Goal: Transaction & Acquisition: Purchase product/service

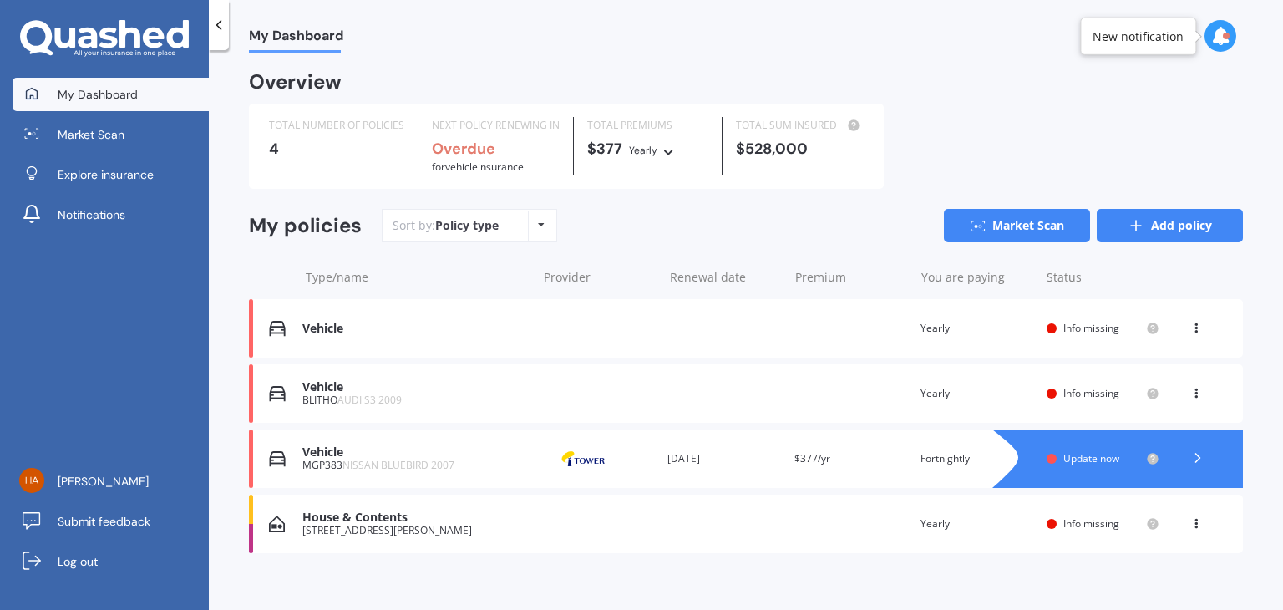
click at [1162, 228] on link "Add policy" at bounding box center [1170, 225] width 146 height 33
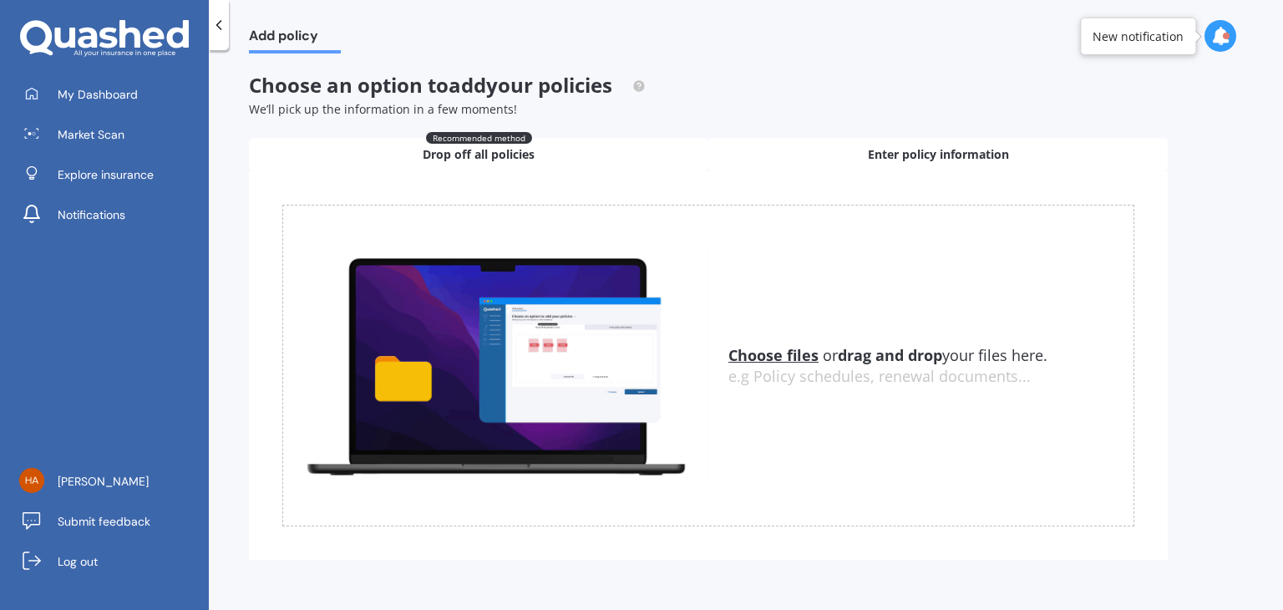
click at [927, 154] on span "Enter policy information" at bounding box center [938, 154] width 141 height 17
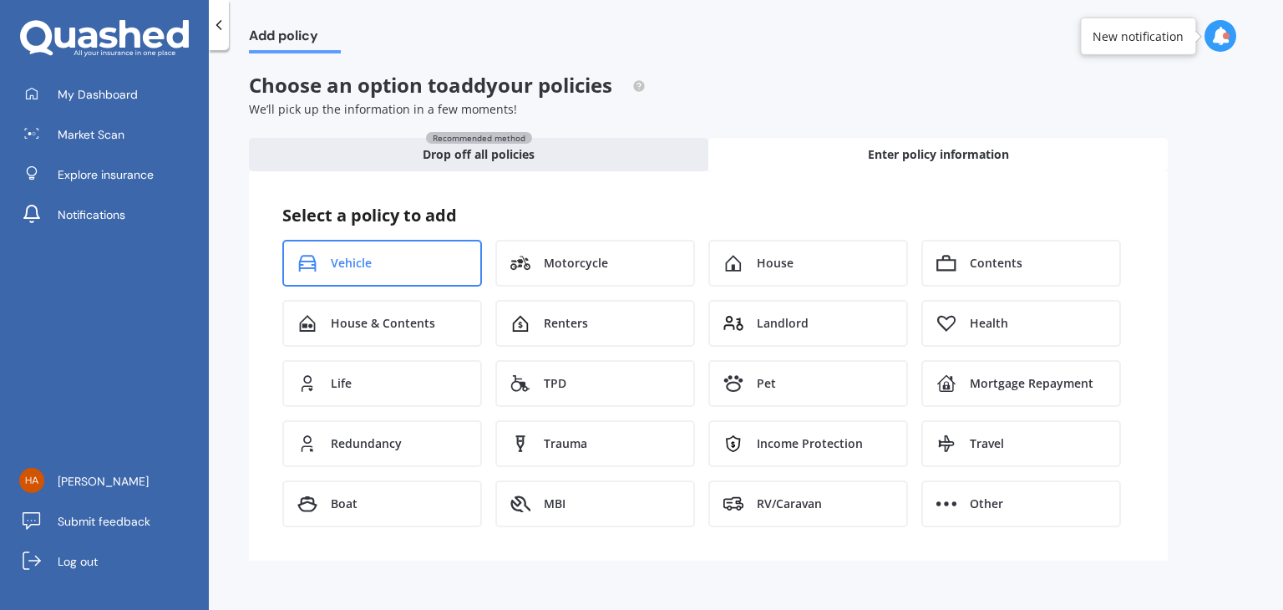
click at [373, 264] on div "Vehicle" at bounding box center [382, 263] width 200 height 47
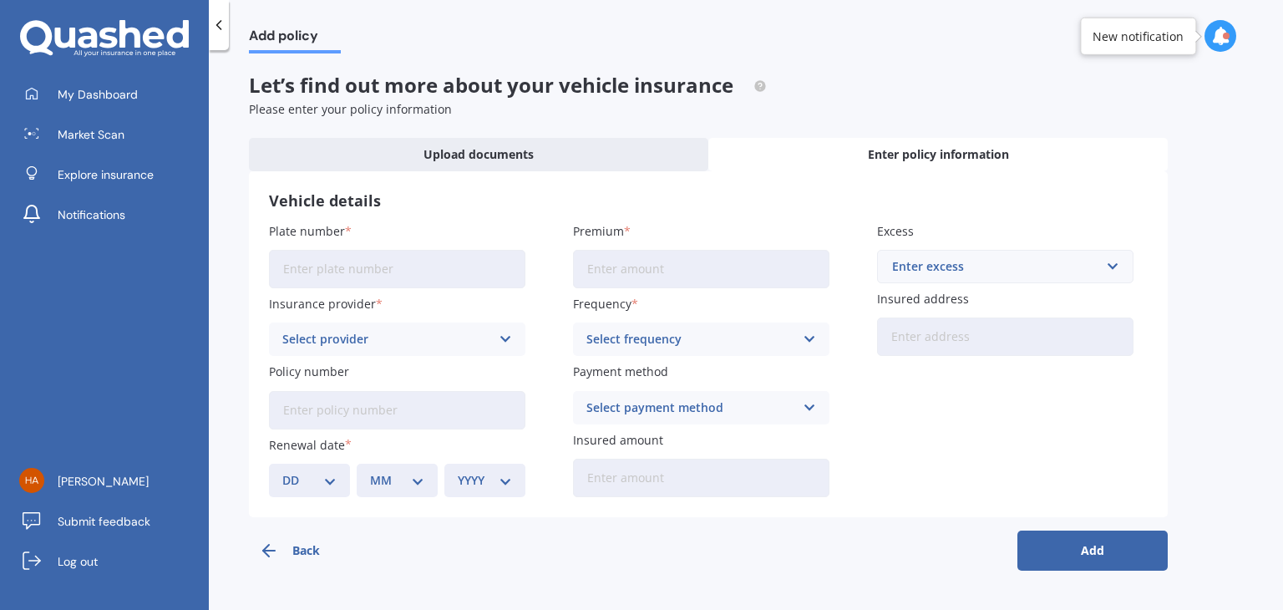
click at [378, 279] on input "Plate number" at bounding box center [397, 269] width 256 height 38
click at [446, 231] on label "Plate number" at bounding box center [394, 231] width 250 height 18
click at [446, 250] on input "Plate number" at bounding box center [397, 269] width 256 height 38
type input "NAF207"
click at [362, 338] on div "Select provider" at bounding box center [386, 339] width 208 height 18
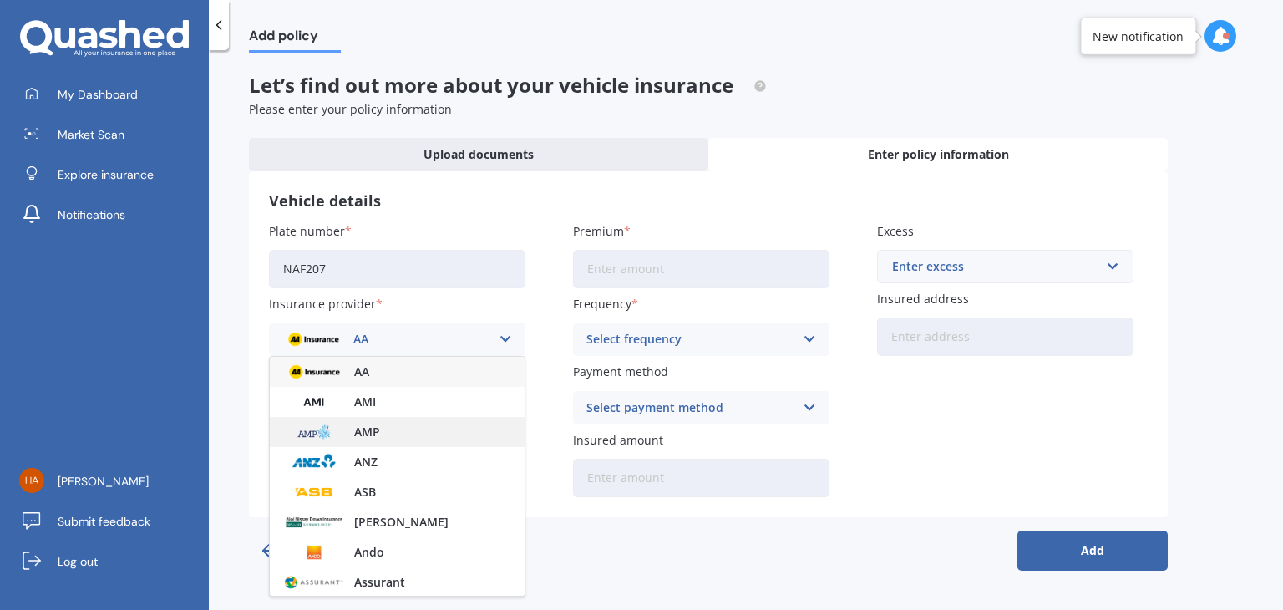
click at [400, 424] on div "AMP" at bounding box center [397, 432] width 255 height 30
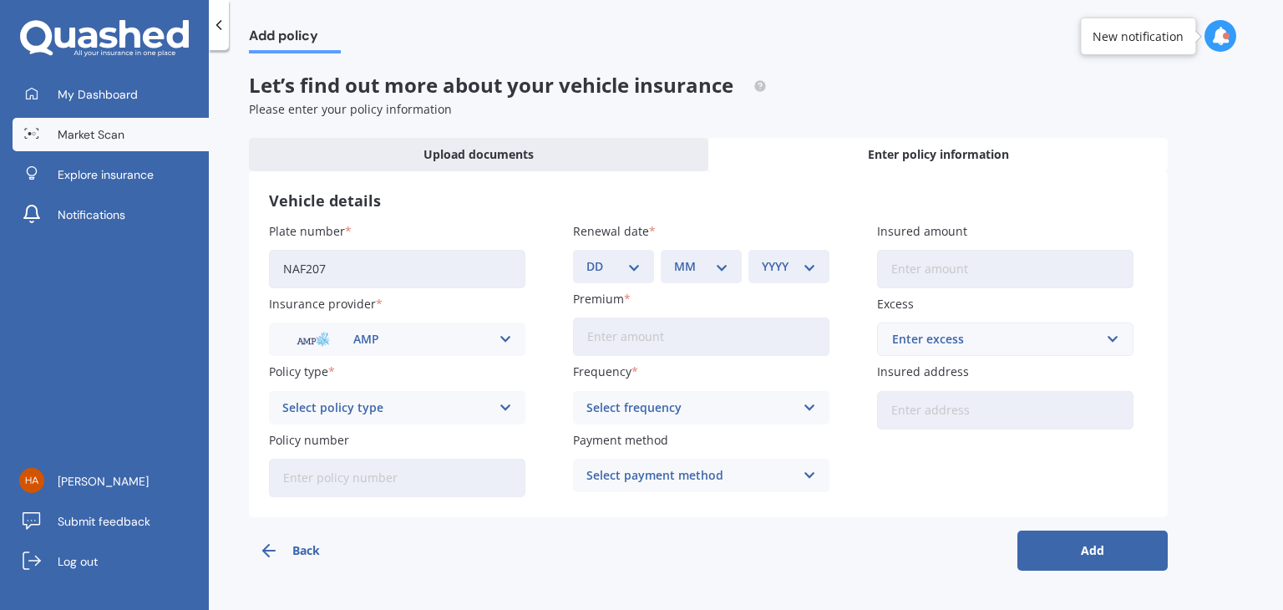
click at [116, 133] on span "Market Scan" at bounding box center [91, 134] width 67 height 17
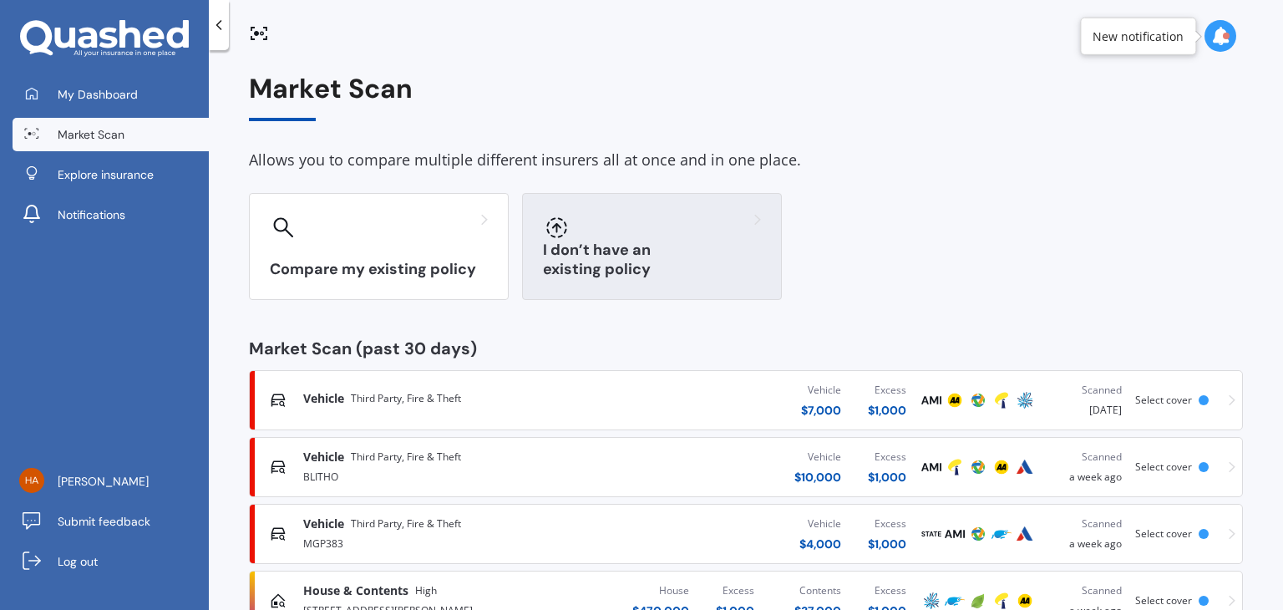
click at [595, 261] on h3 "I don’t have an existing policy" at bounding box center [652, 260] width 218 height 38
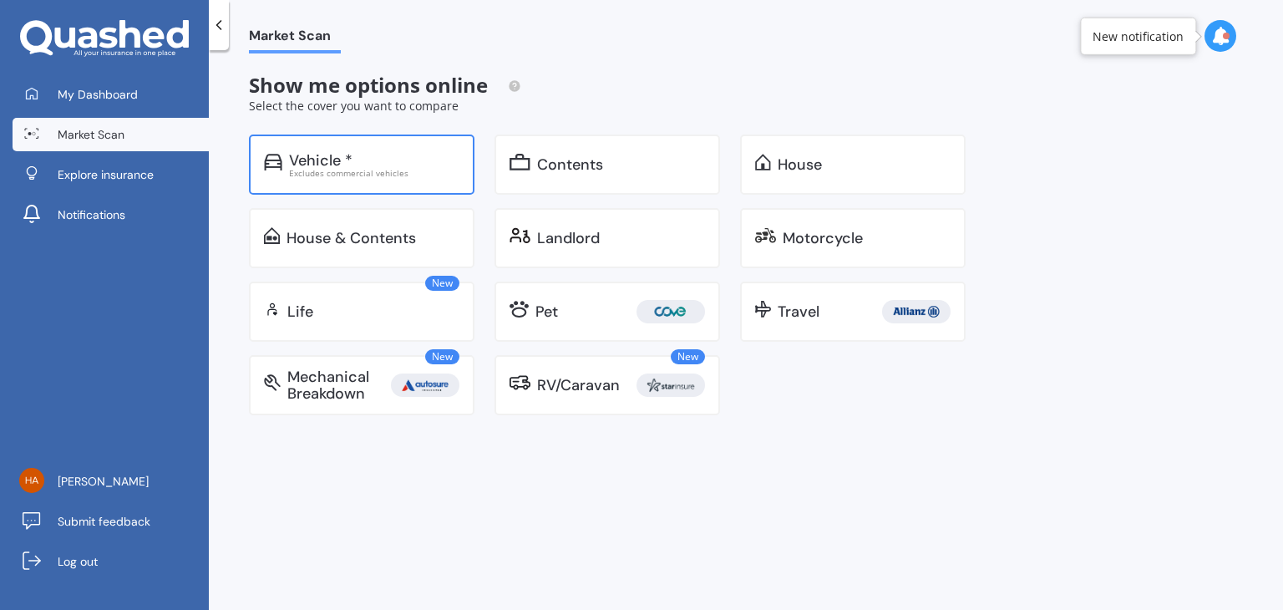
click at [400, 158] on div "Vehicle *" at bounding box center [374, 160] width 170 height 17
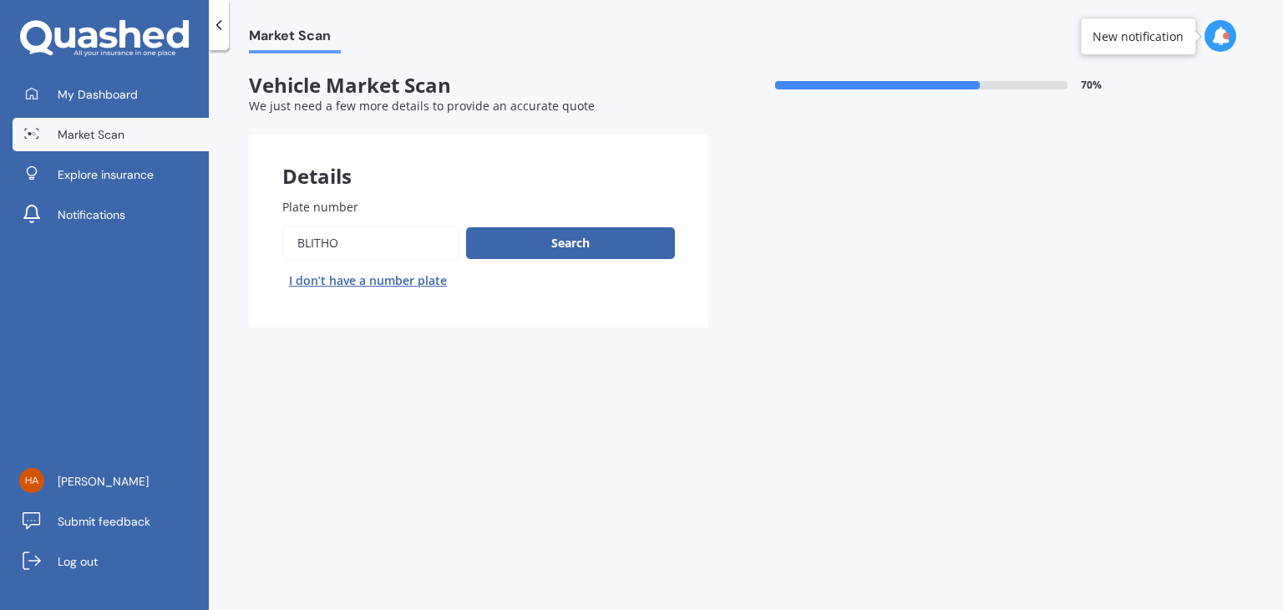
drag, startPoint x: 409, startPoint y: 231, endPoint x: 305, endPoint y: 218, distance: 105.3
click at [305, 218] on div "Plate number Search I don’t have a number plate" at bounding box center [478, 246] width 393 height 96
click at [337, 277] on button "I don’t have a number plate" at bounding box center [367, 280] width 171 height 27
select select "19"
select select "11"
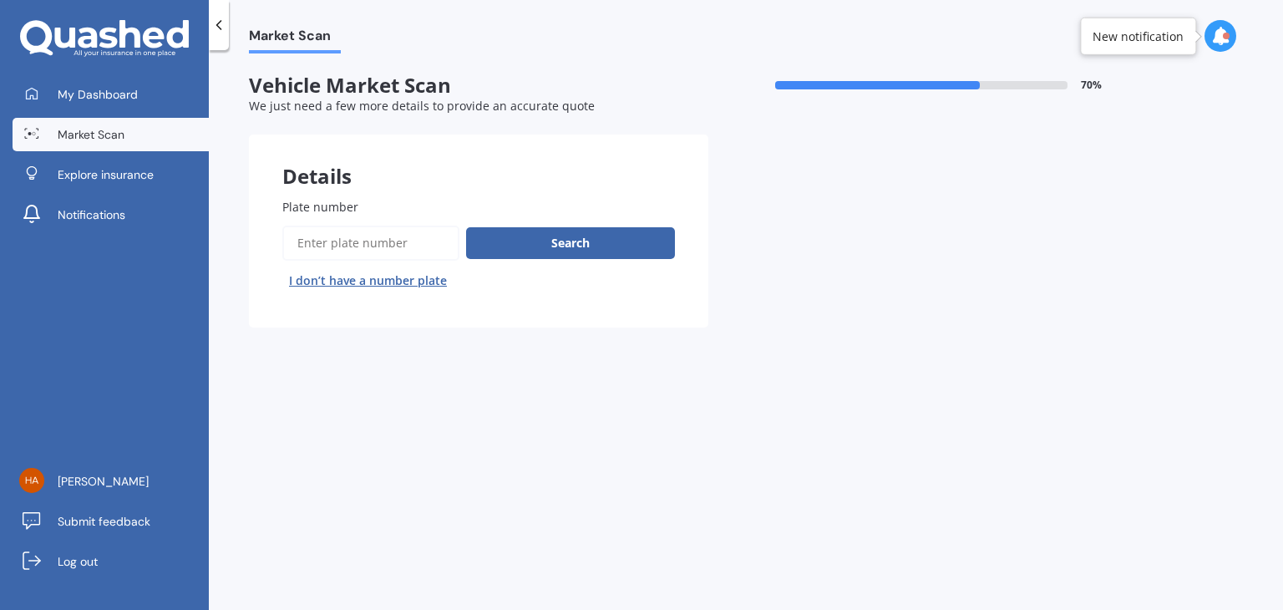
select select "2001"
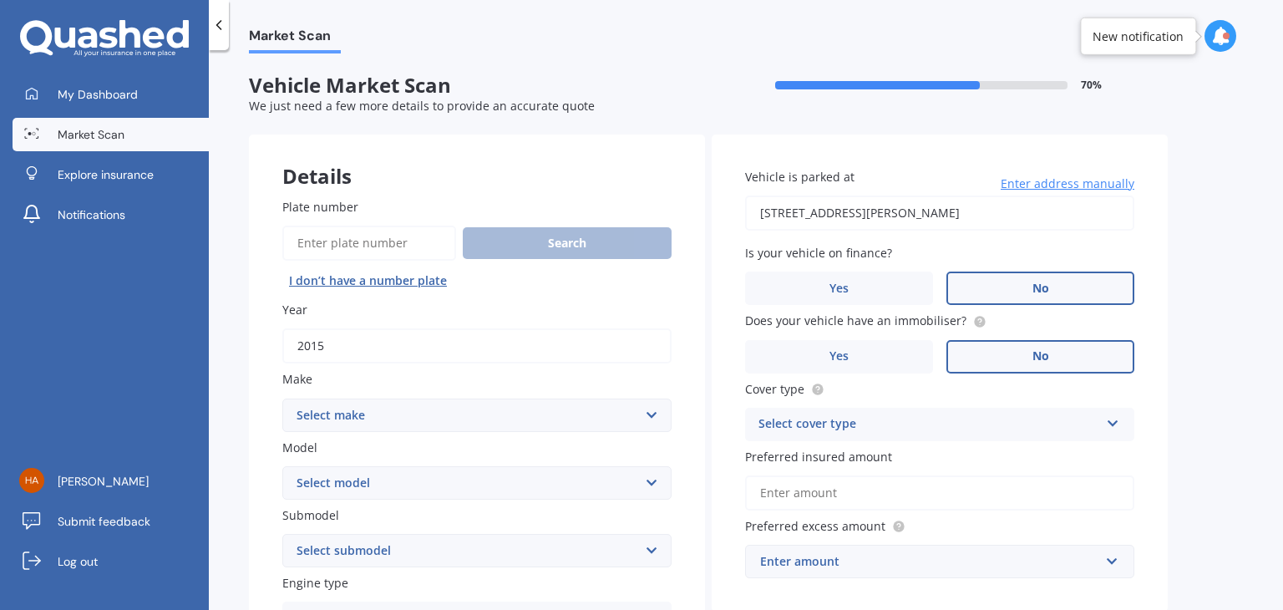
click at [352, 335] on input "2015" at bounding box center [476, 345] width 389 height 35
type input "2014"
click at [346, 426] on select "Select make AC ALFA ROMEO ASTON MARTIN AUDI AUSTIN BEDFORD Bentley BMW BYD CADI…" at bounding box center [476, 414] width 389 height 33
select select "HONDA"
click at [282, 398] on select "Select make AC ALFA ROMEO ASTON MARTIN AUDI AUSTIN BEDFORD Bentley BMW BYD CADI…" at bounding box center [476, 414] width 389 height 33
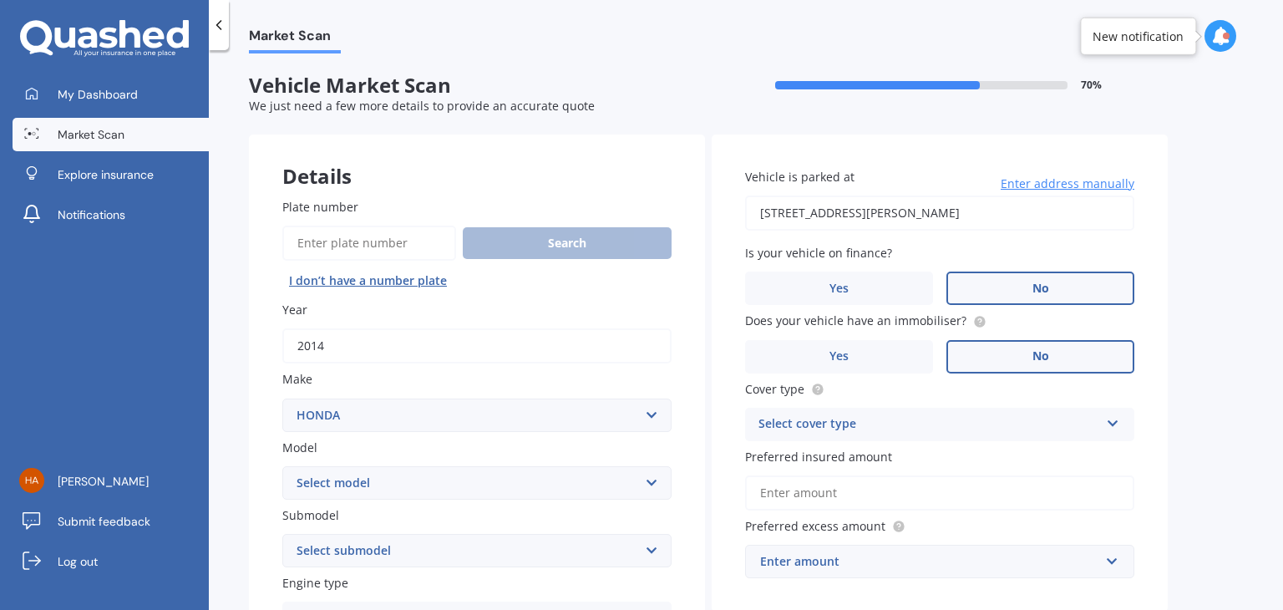
click at [341, 482] on select "Select model" at bounding box center [476, 482] width 389 height 33
select select "FIT"
click at [282, 466] on select "Select model Accord Acty Acura Airwave Ascot Avancier Beat Capa City Civic Conc…" at bounding box center [476, 482] width 389 height 33
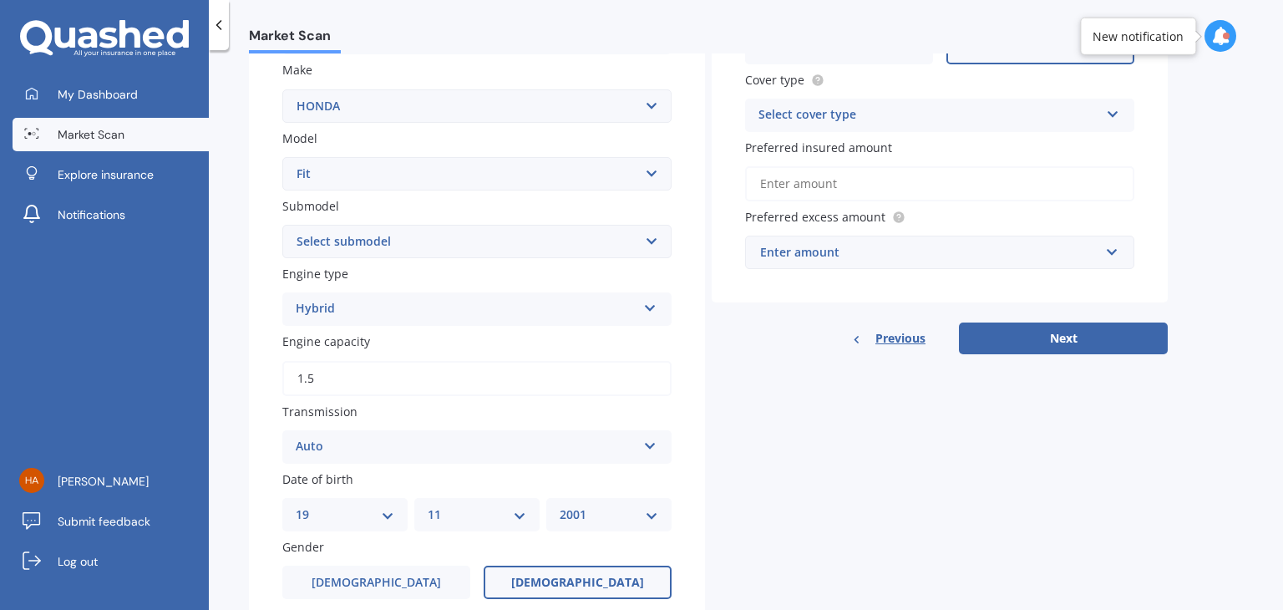
scroll to position [311, 0]
click at [375, 245] on select "Select submodel Diesel EV Hybrid Petrol" at bounding box center [476, 239] width 389 height 33
select select "HYBRID"
click at [282, 223] on select "Select submodel Diesel EV Hybrid Petrol" at bounding box center [476, 239] width 389 height 33
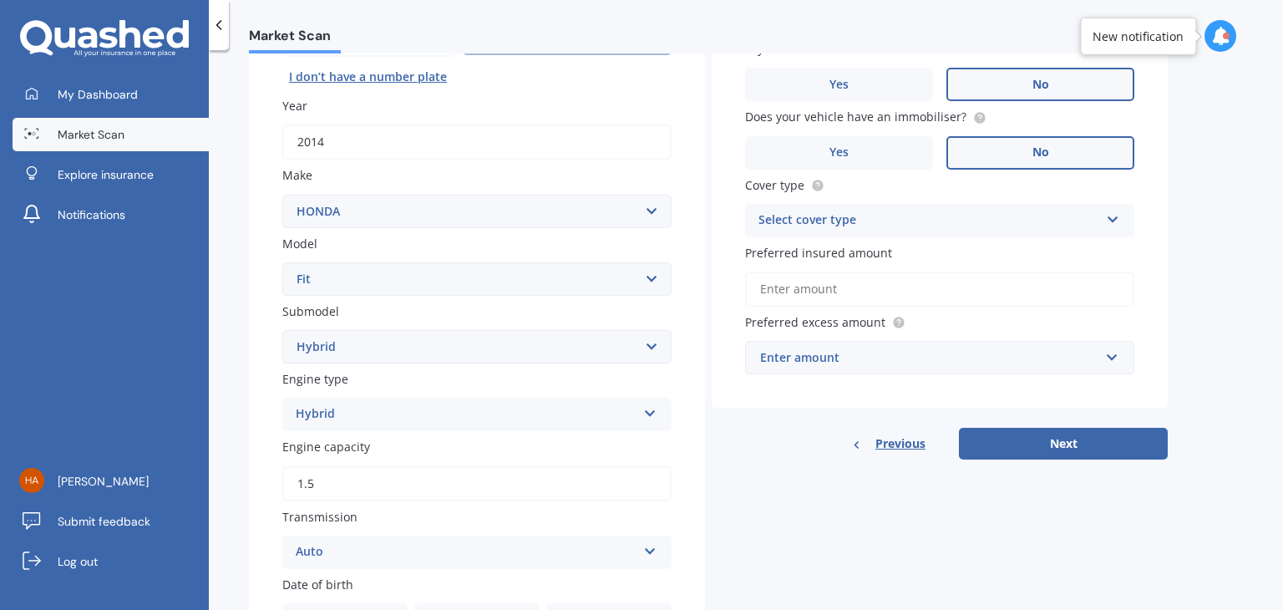
scroll to position [204, 0]
click at [849, 216] on div "Select cover type" at bounding box center [929, 221] width 341 height 20
click at [840, 265] on div "Comprehensive" at bounding box center [940, 253] width 388 height 30
click at [835, 292] on input "Preferred insured amount" at bounding box center [939, 288] width 389 height 35
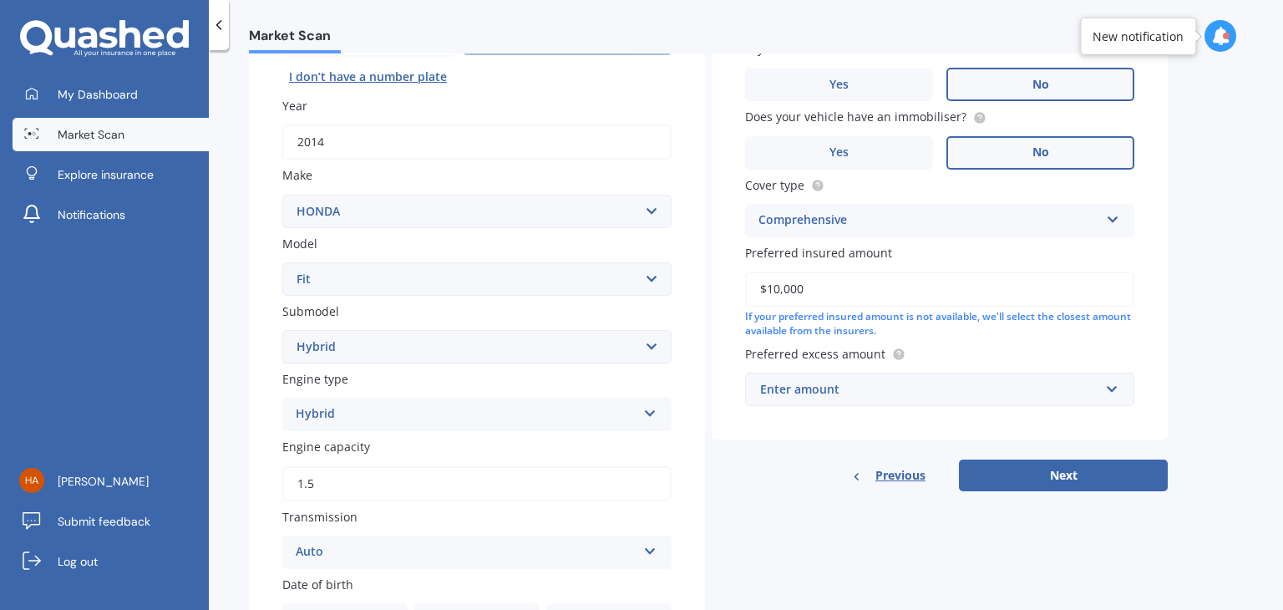
type input "$10,000"
click at [830, 399] on input "text" at bounding box center [934, 389] width 374 height 32
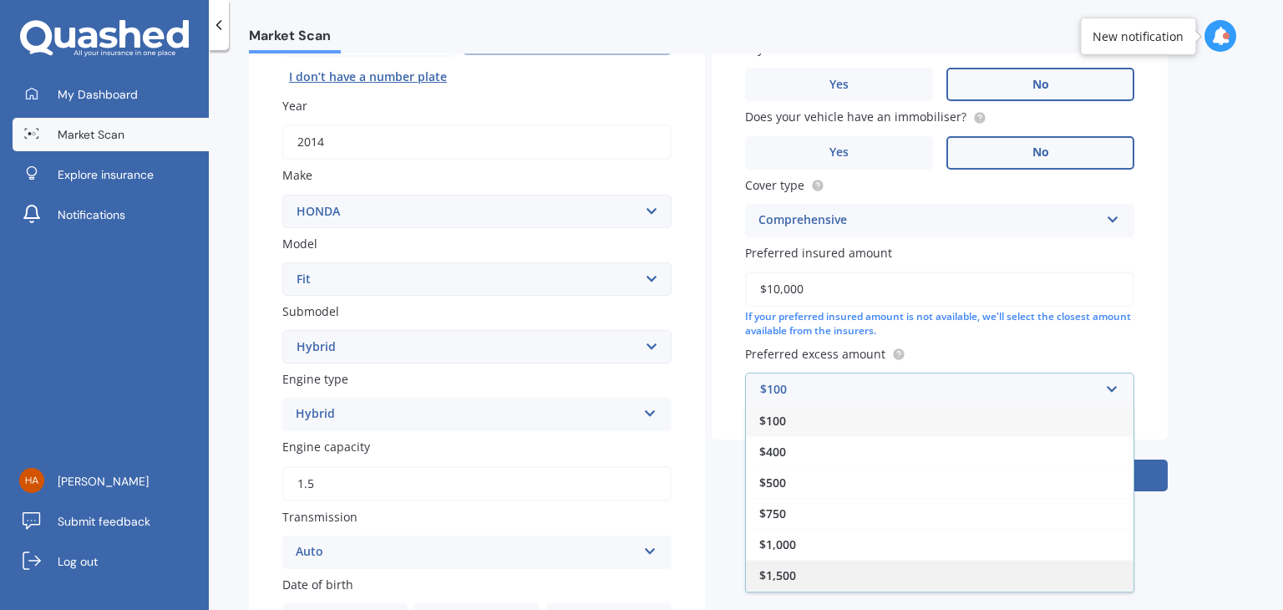
click at [782, 568] on span "$1,500" at bounding box center [777, 575] width 37 height 16
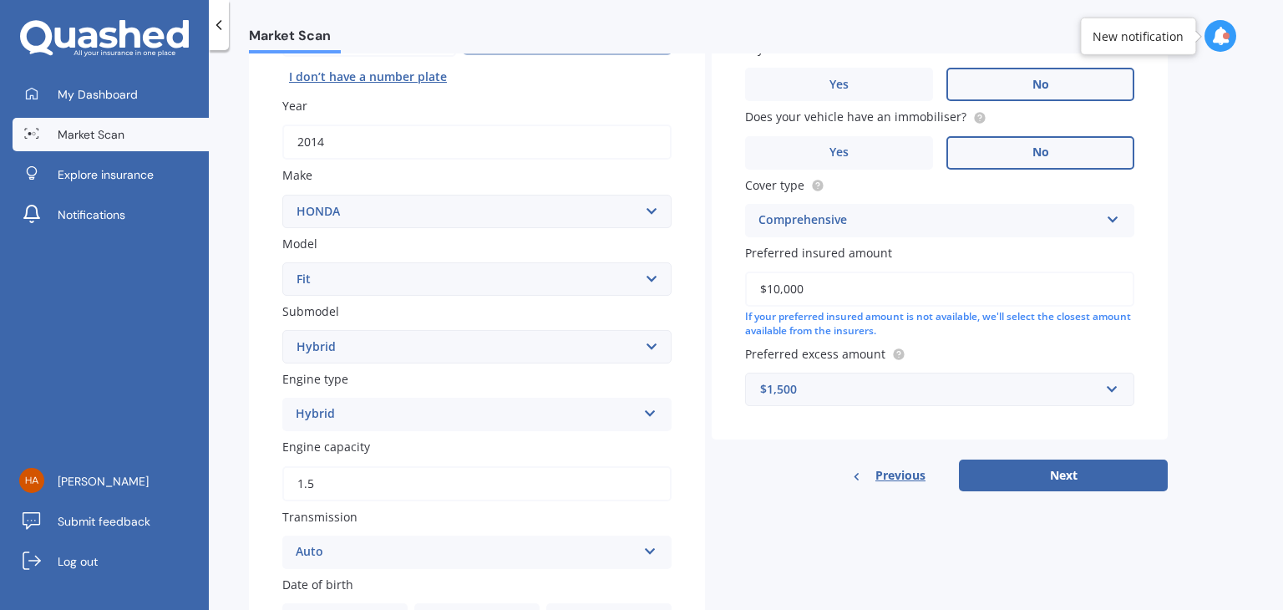
click at [847, 500] on div "Details Plate number Search I don’t have a number plate Year 2014 Make Select m…" at bounding box center [708, 436] width 919 height 1011
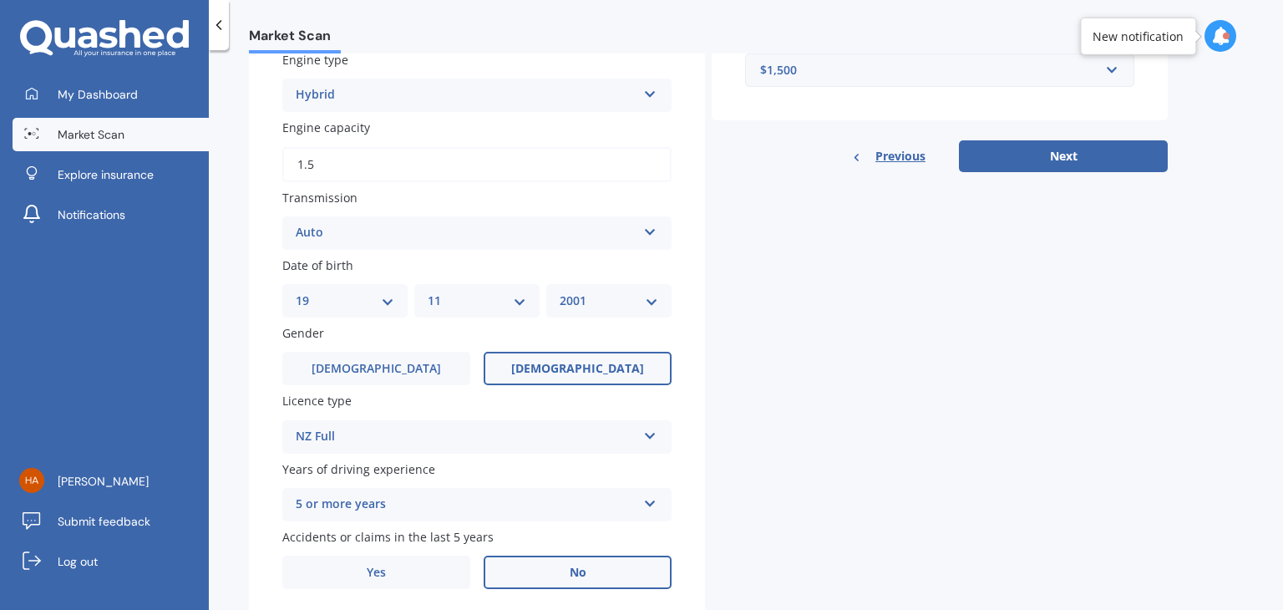
scroll to position [577, 0]
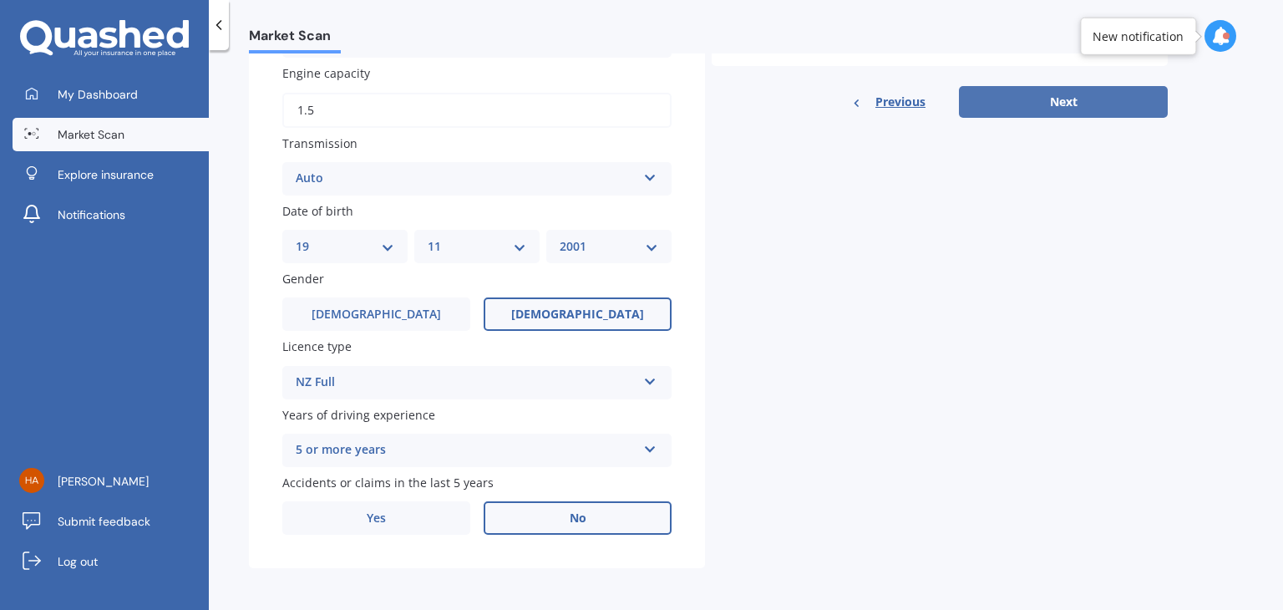
click at [1058, 99] on button "Next" at bounding box center [1063, 102] width 209 height 32
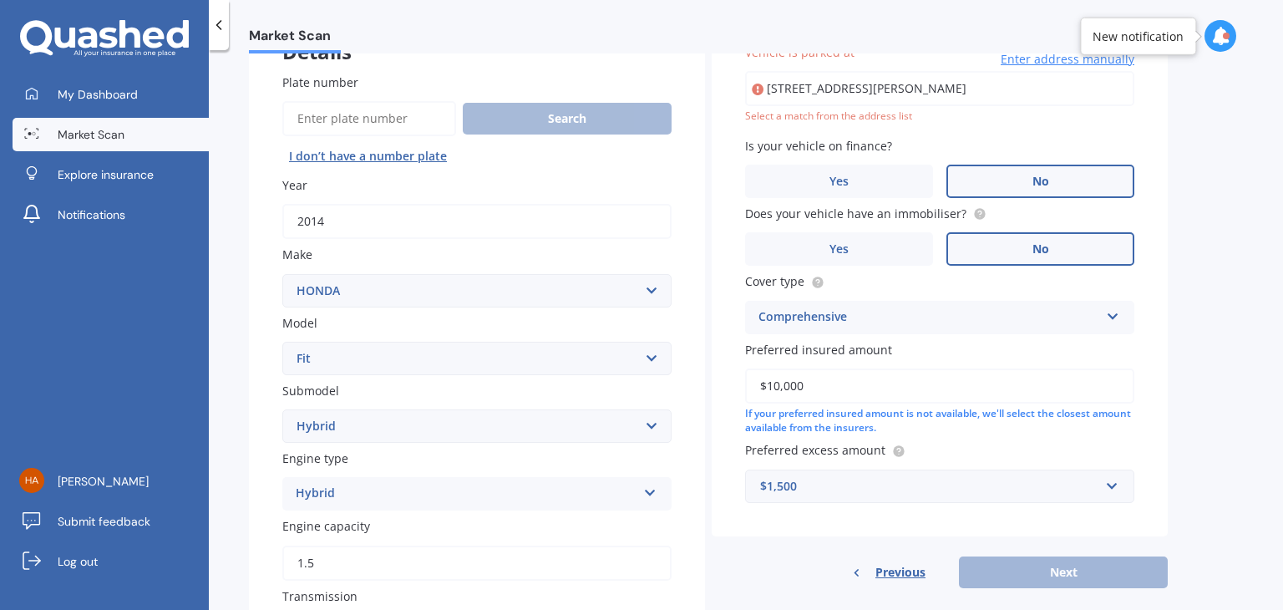
scroll to position [114, 0]
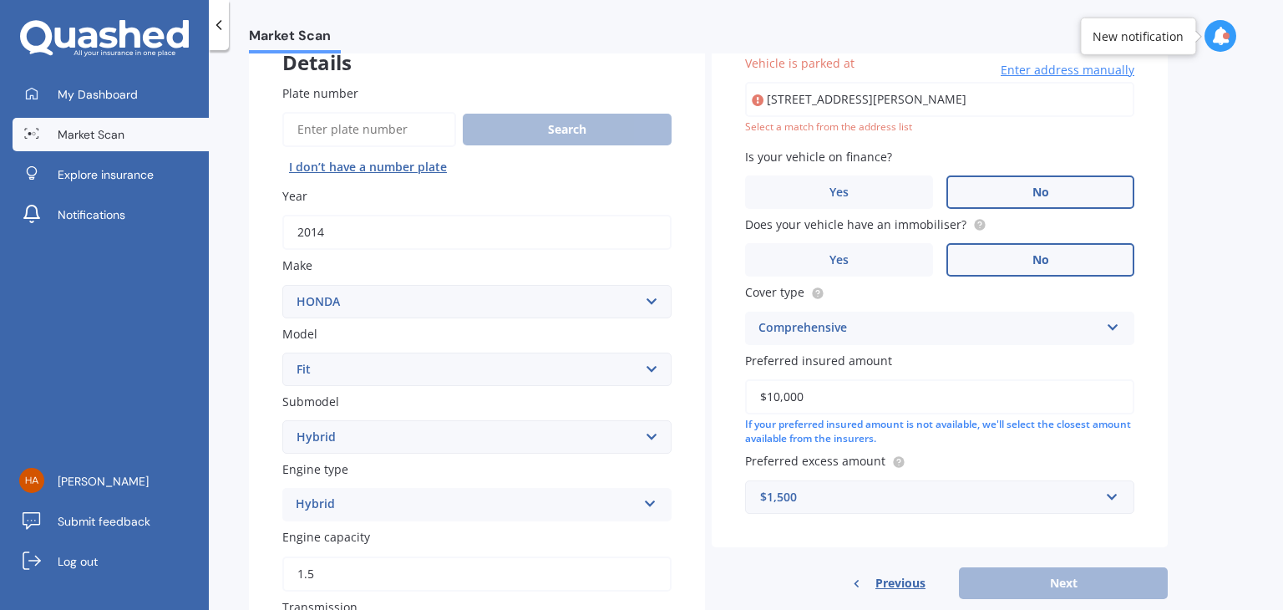
type input "[STREET_ADDRESS][PERSON_NAME]"
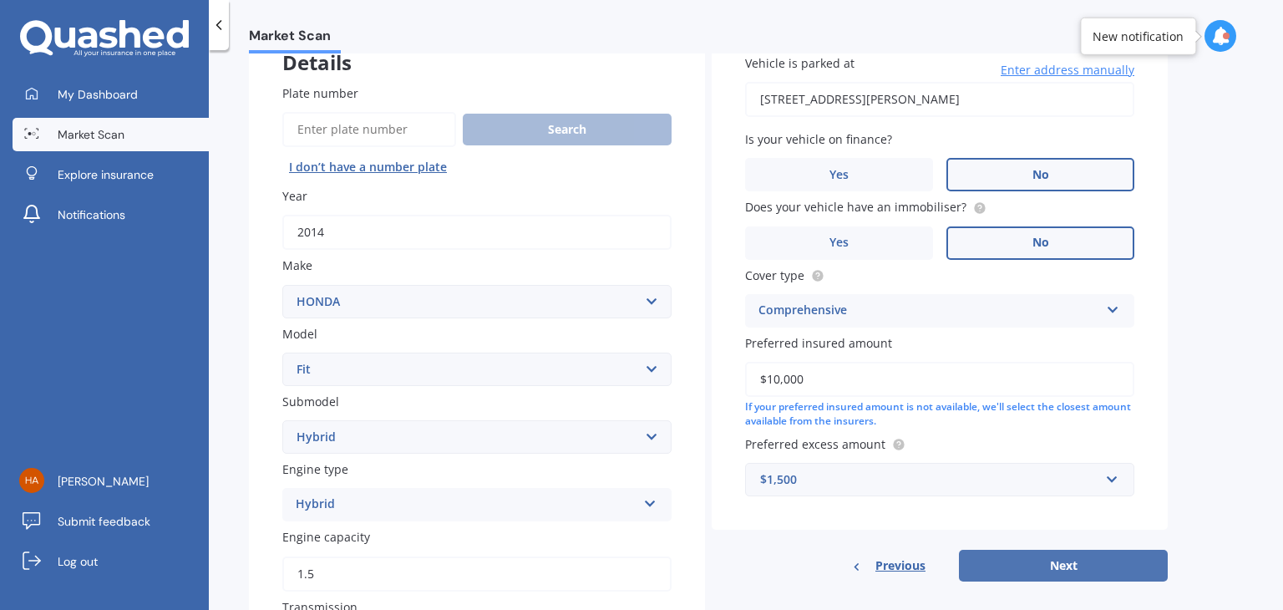
click at [999, 576] on button "Next" at bounding box center [1063, 566] width 209 height 32
select select "19"
select select "11"
select select "2001"
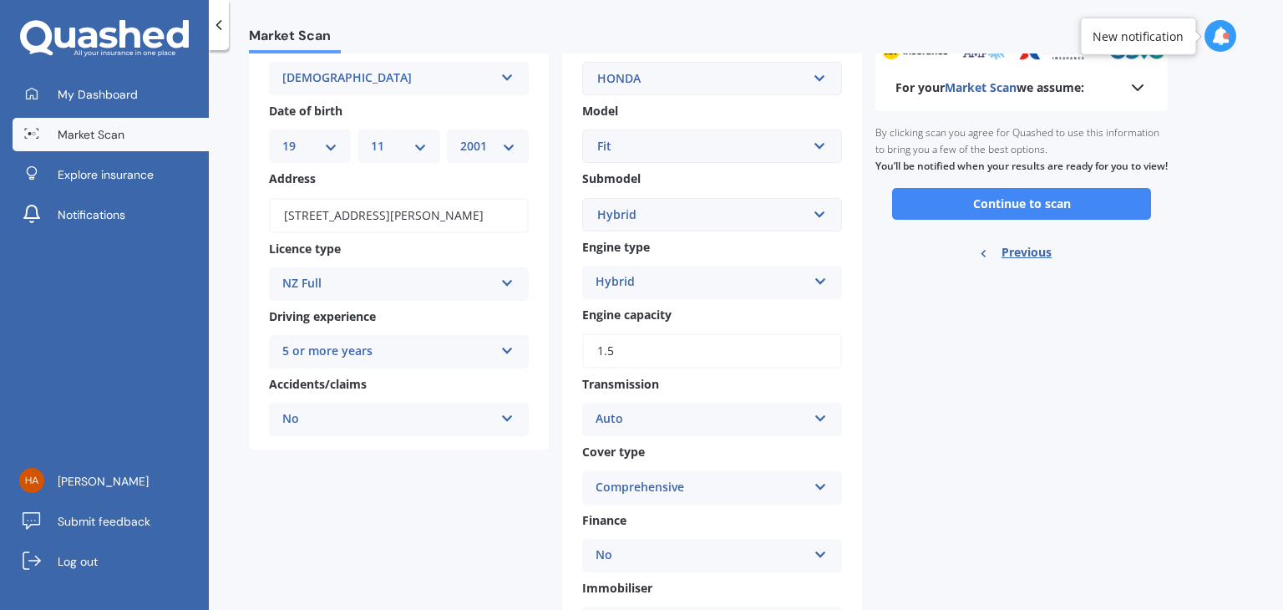
scroll to position [0, 0]
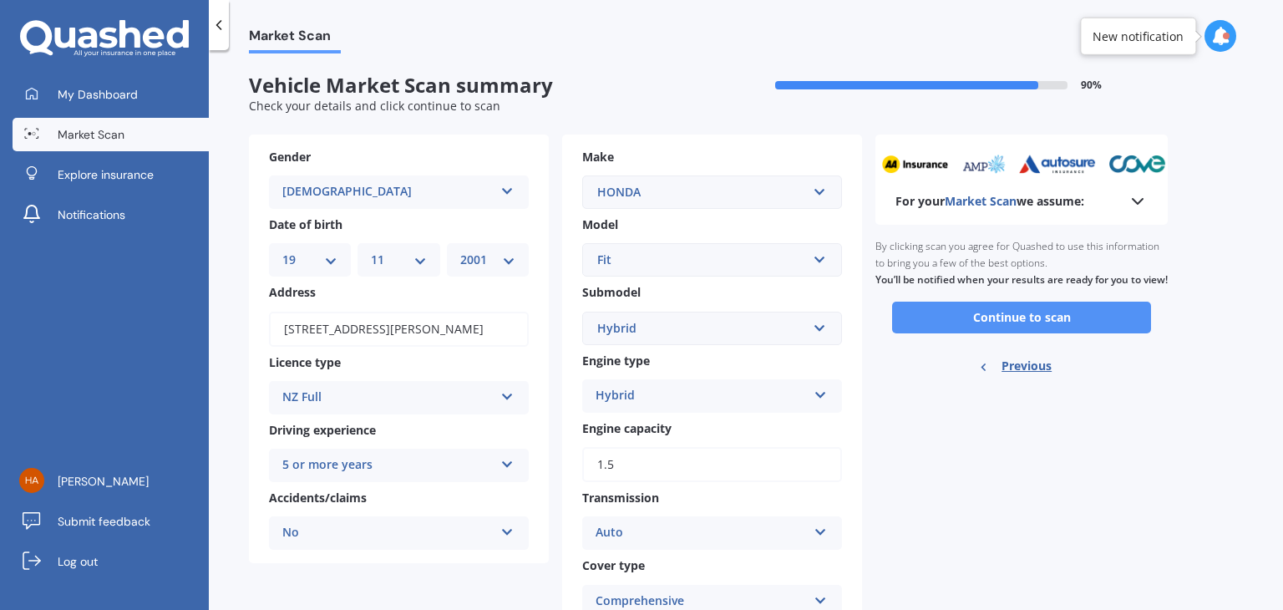
click at [971, 333] on button "Continue to scan" at bounding box center [1021, 318] width 259 height 32
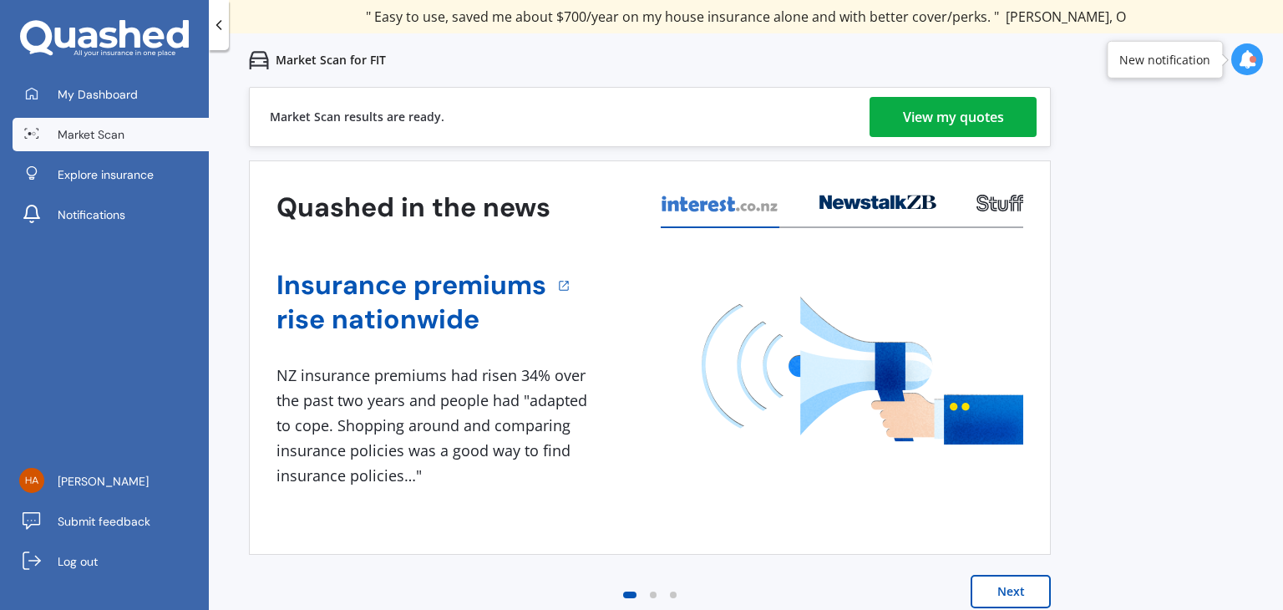
click at [919, 111] on div "View my quotes" at bounding box center [953, 117] width 101 height 40
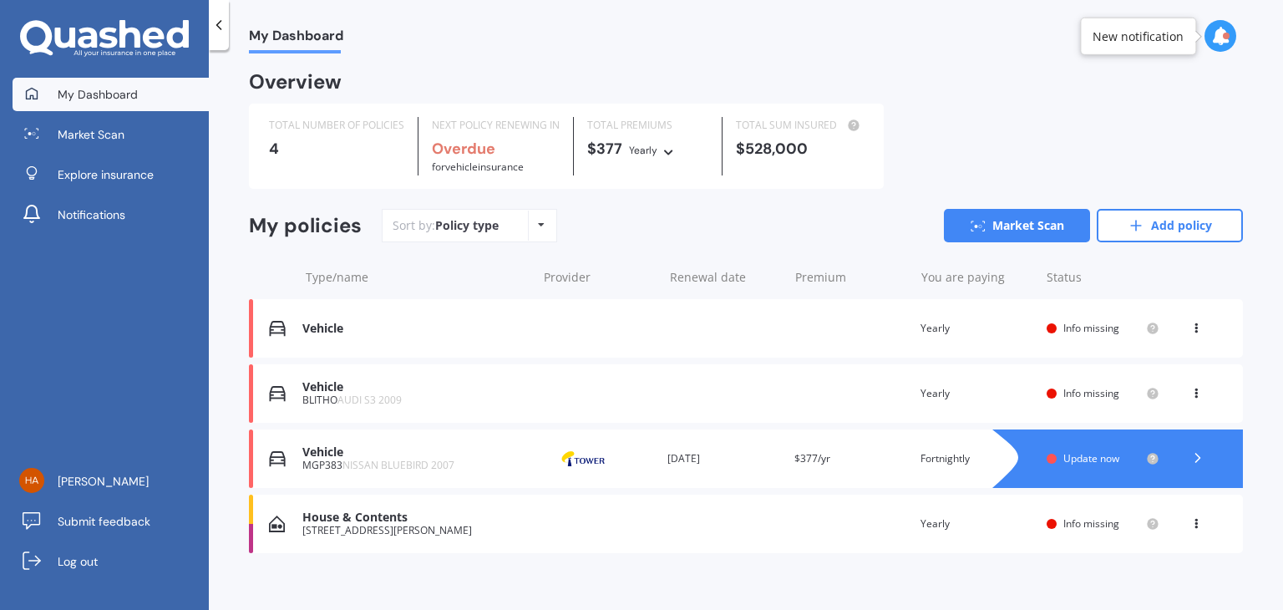
click at [346, 392] on div "Vehicle" at bounding box center [415, 387] width 226 height 14
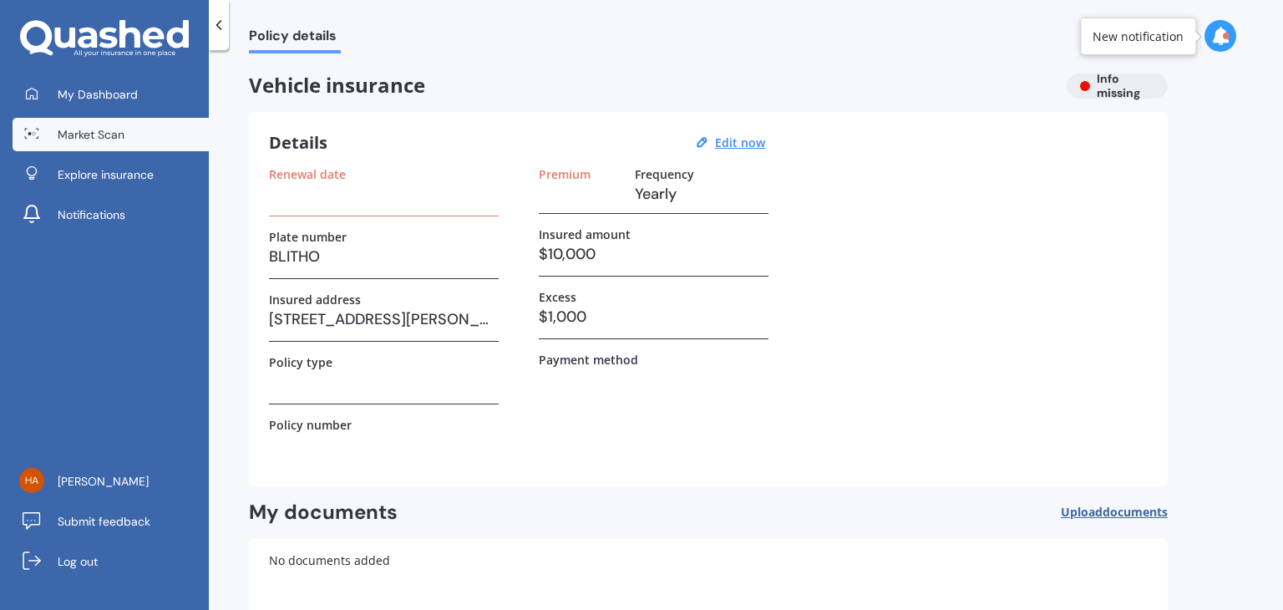
click at [134, 126] on link "Market Scan" at bounding box center [111, 134] width 196 height 33
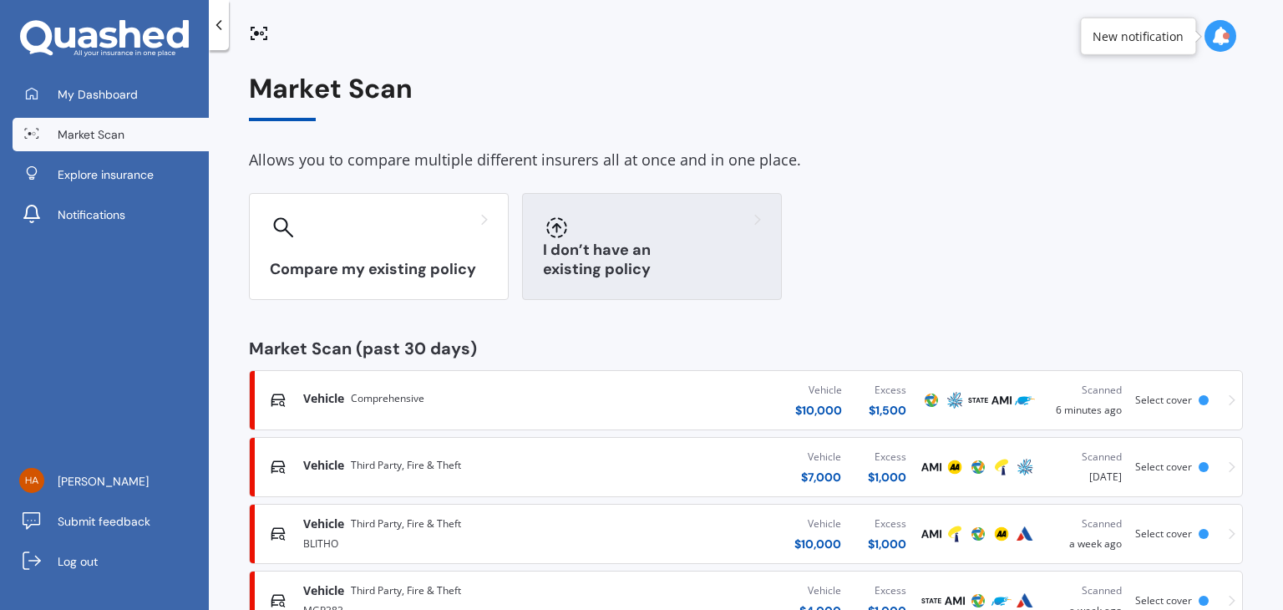
click at [622, 207] on div "I don’t have an existing policy" at bounding box center [652, 246] width 260 height 107
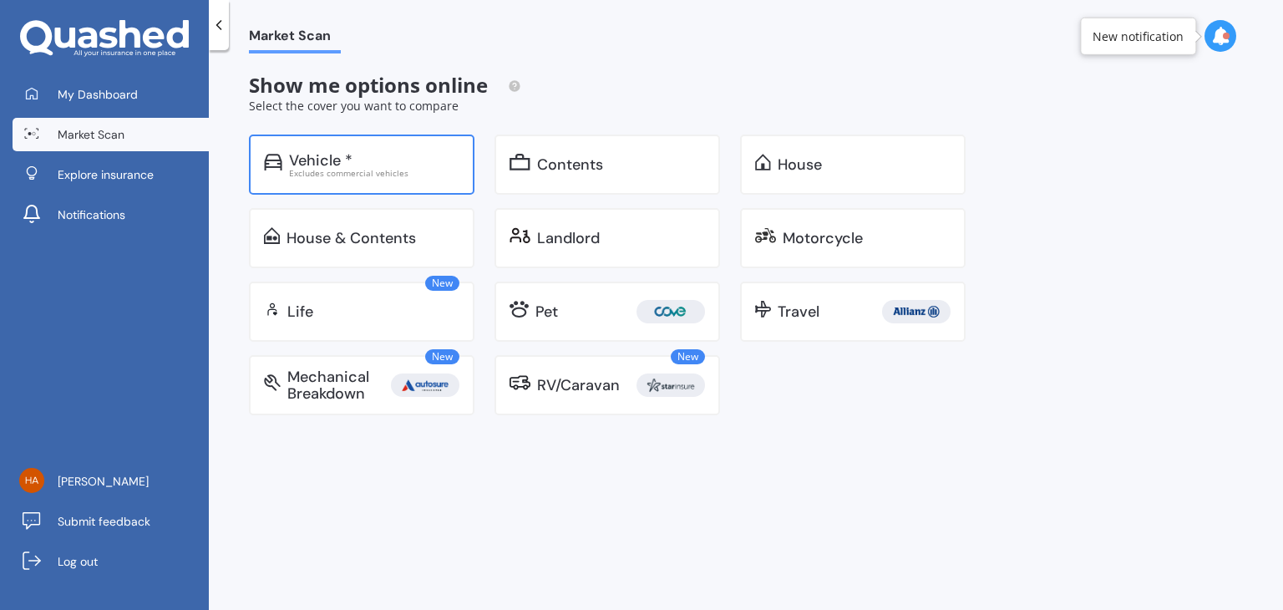
click at [330, 150] on div "Vehicle * Excludes commercial vehicles" at bounding box center [362, 164] width 226 height 60
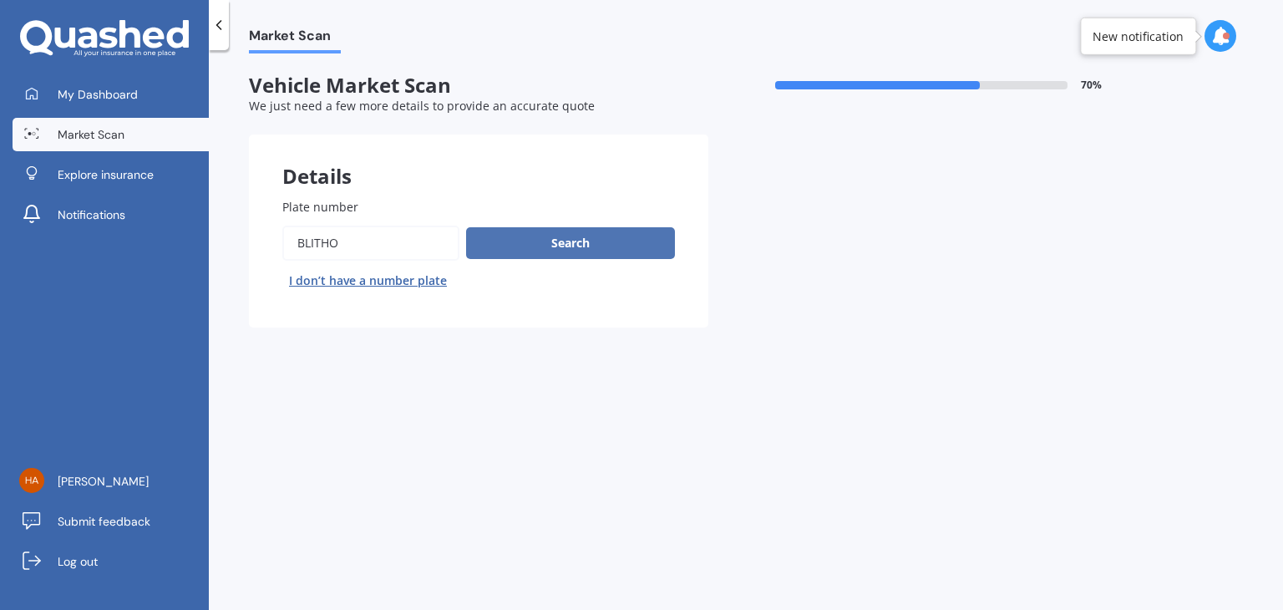
click at [538, 243] on button "Search" at bounding box center [570, 243] width 209 height 32
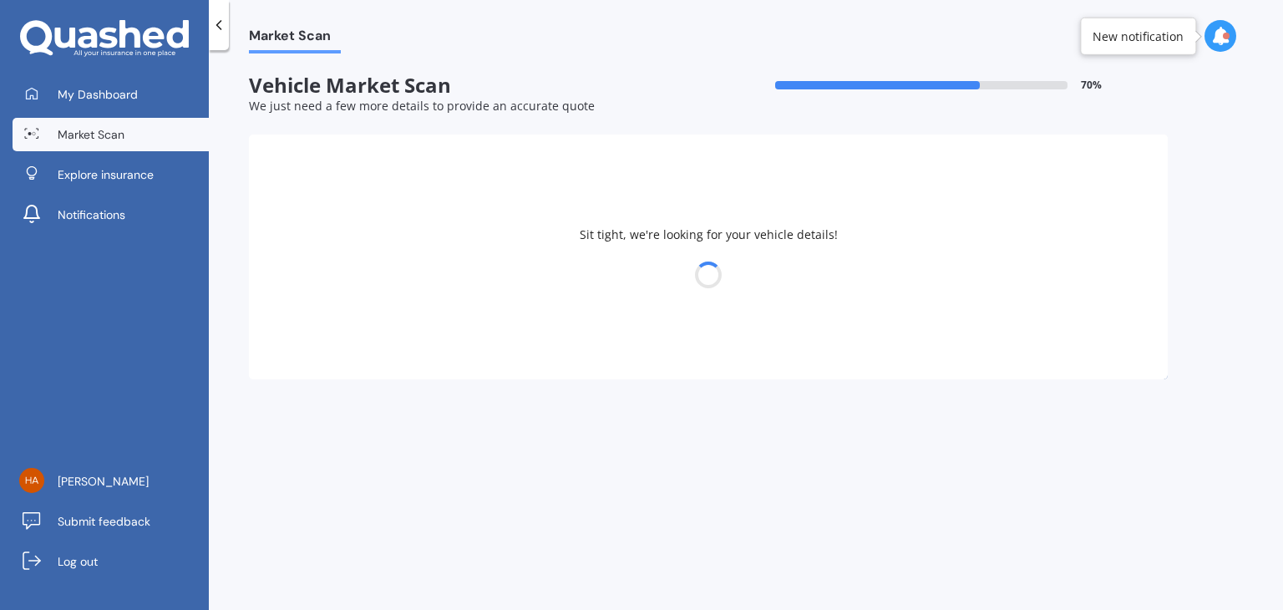
select select "AUDI"
select select "S3"
select select "19"
select select "11"
select select "2001"
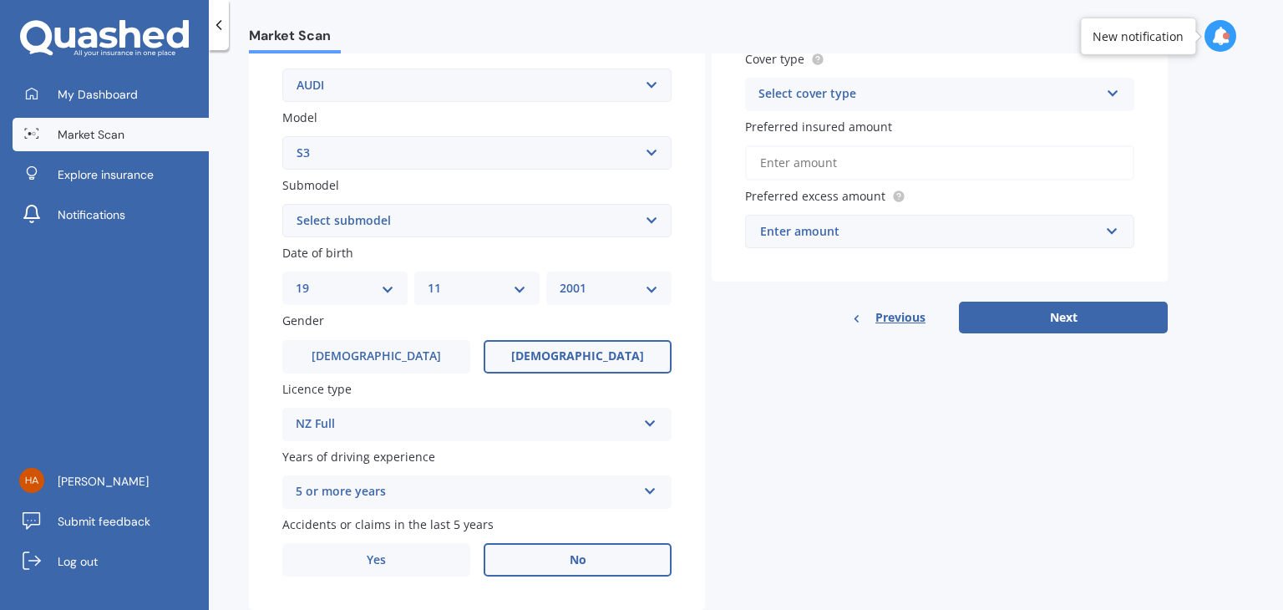
scroll to position [331, 0]
click at [361, 293] on select "DD 01 02 03 04 05 06 07 08 09 10 11 12 13 14 15 16 17 18 19 20 21 22 23 24 25 2…" at bounding box center [345, 287] width 99 height 18
select select "16"
click at [296, 278] on select "DD 01 02 03 04 05 06 07 08 09 10 11 12 13 14 15 16 17 18 19 20 21 22 23 24 25 2…" at bounding box center [345, 287] width 99 height 18
click at [464, 282] on select "MM 01 02 03 04 05 06 07 08 09 10 11 12" at bounding box center [477, 287] width 99 height 18
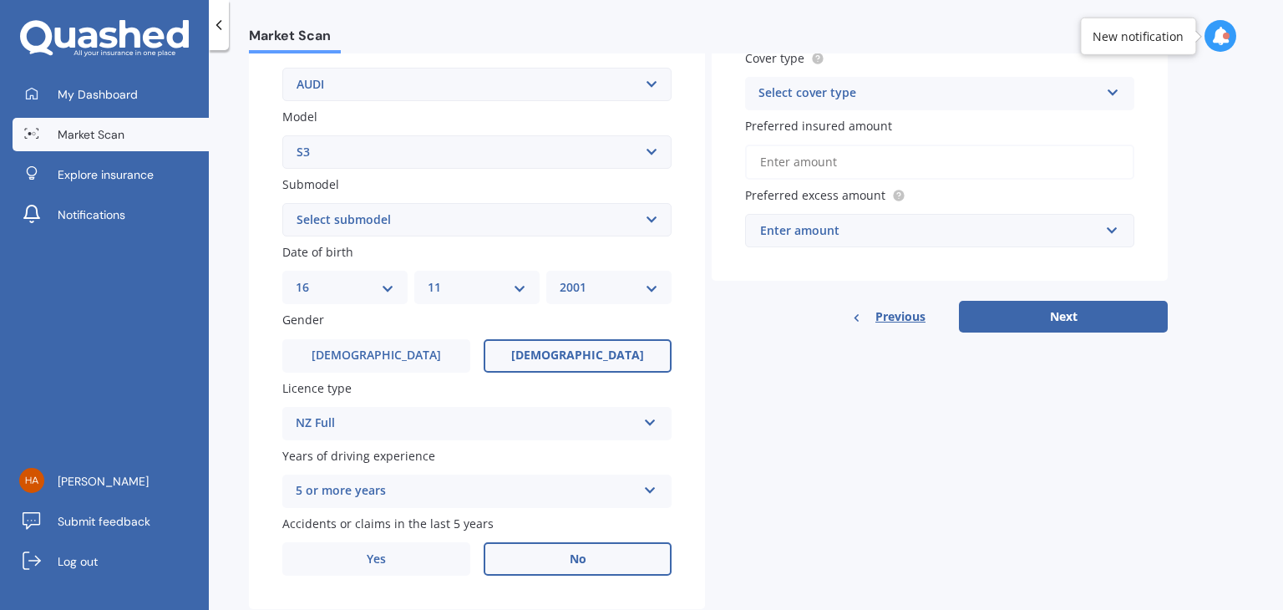
select select "01"
click at [428, 278] on select "MM 01 02 03 04 05 06 07 08 09 10 11 12" at bounding box center [477, 287] width 99 height 18
click at [582, 295] on select "YYYY 2025 2024 2023 2022 2021 2020 2019 2018 2017 2016 2015 2014 2013 2012 2011…" at bounding box center [609, 287] width 99 height 18
select select "2002"
click at [560, 278] on select "YYYY 2025 2024 2023 2022 2021 2020 2019 2018 2017 2016 2015 2014 2013 2012 2011…" at bounding box center [609, 287] width 99 height 18
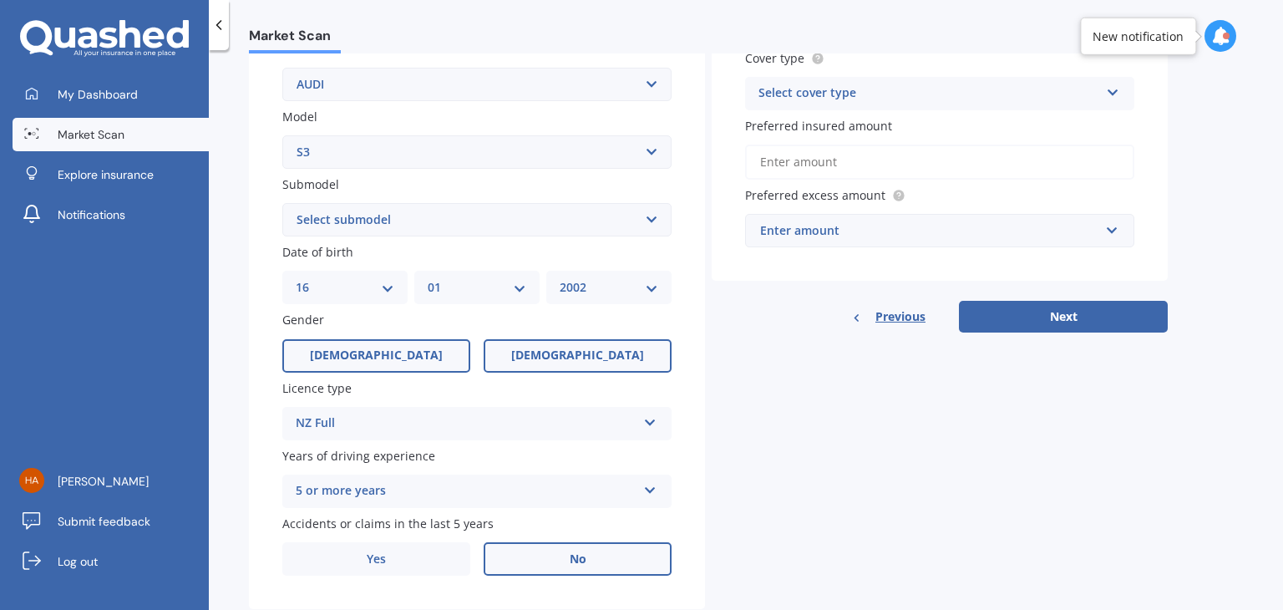
click at [378, 346] on label "[DEMOGRAPHIC_DATA]" at bounding box center [376, 355] width 188 height 33
click at [0, 0] on input "[DEMOGRAPHIC_DATA]" at bounding box center [0, 0] width 0 height 0
click at [879, 408] on div "Details Plate number Search I don’t have a number plate Year [DATE] Make Select…" at bounding box center [708, 207] width 919 height 806
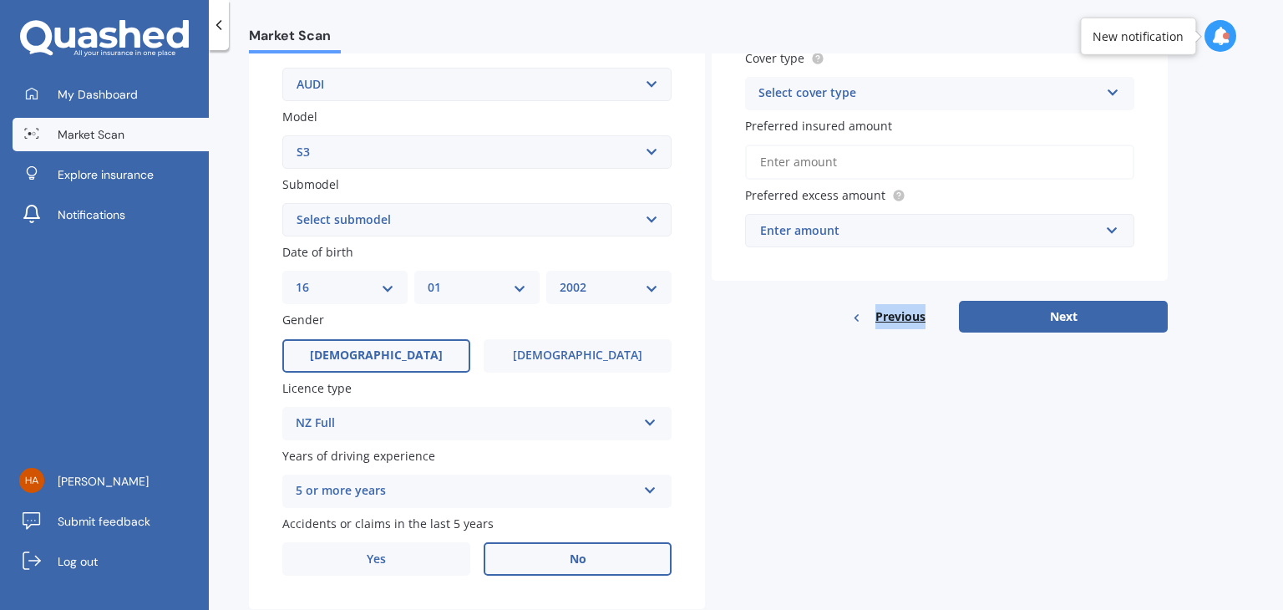
click at [879, 408] on div "Details Plate number Search I don’t have a number plate Year [DATE] Make Select…" at bounding box center [708, 207] width 919 height 806
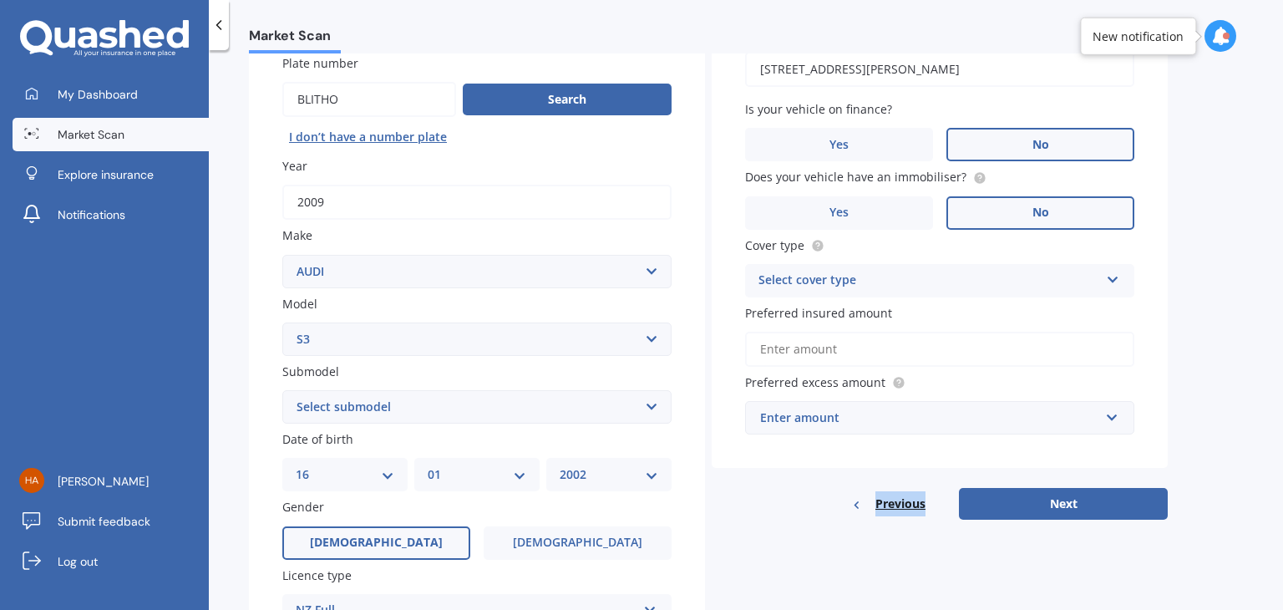
scroll to position [144, 0]
click at [818, 282] on div "Select cover type" at bounding box center [929, 281] width 341 height 20
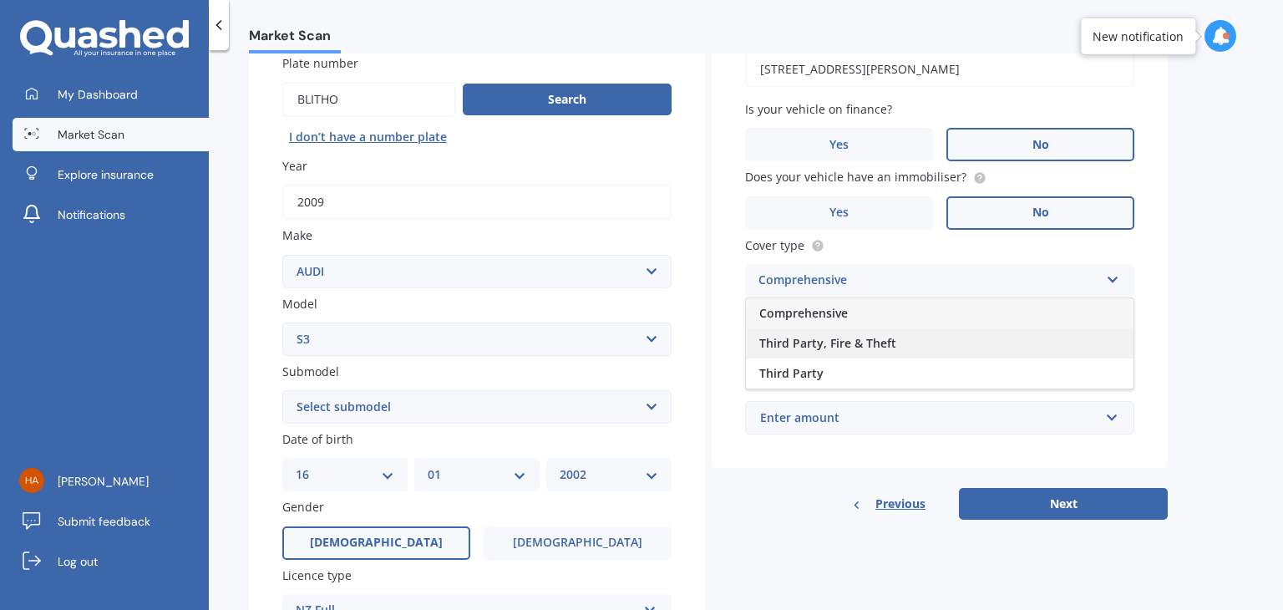
click at [835, 343] on span "Third Party, Fire & Theft" at bounding box center [827, 343] width 137 height 16
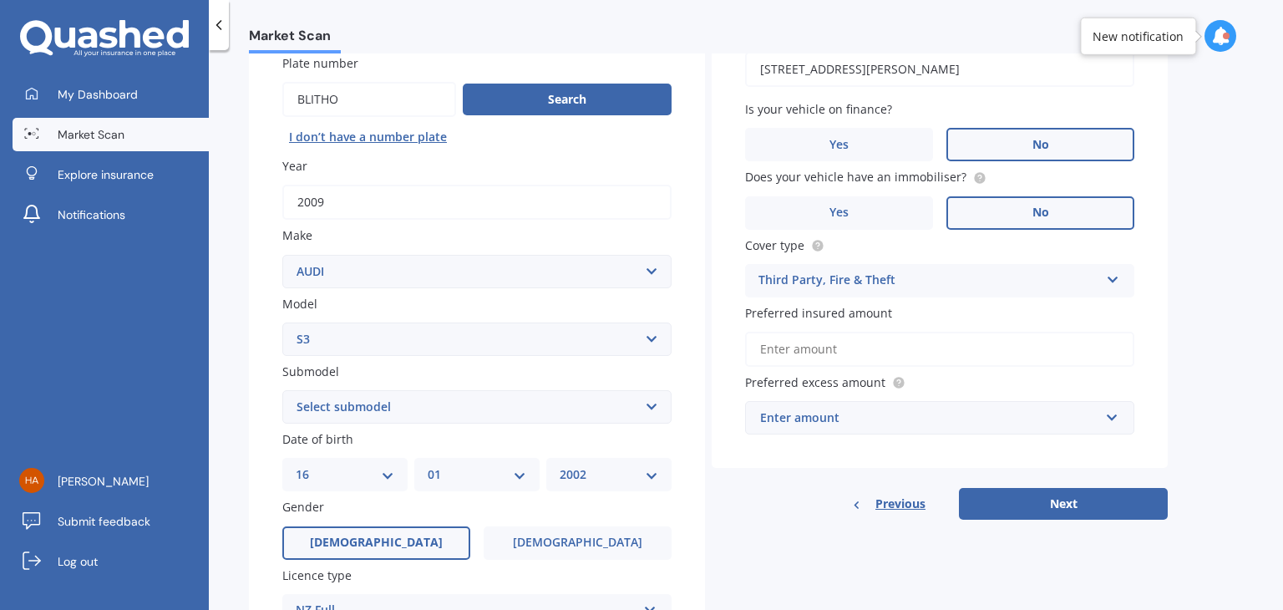
click at [840, 360] on input "Preferred insured amount" at bounding box center [939, 349] width 389 height 35
type input "$10,000"
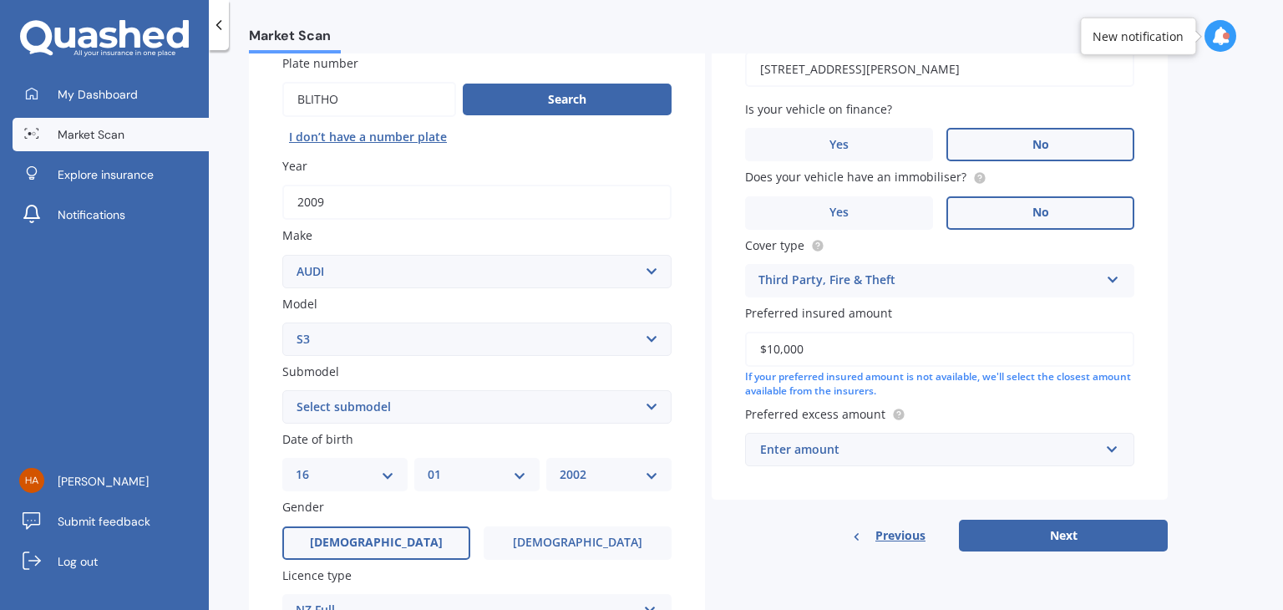
click at [863, 440] on div "Enter amount" at bounding box center [929, 449] width 339 height 18
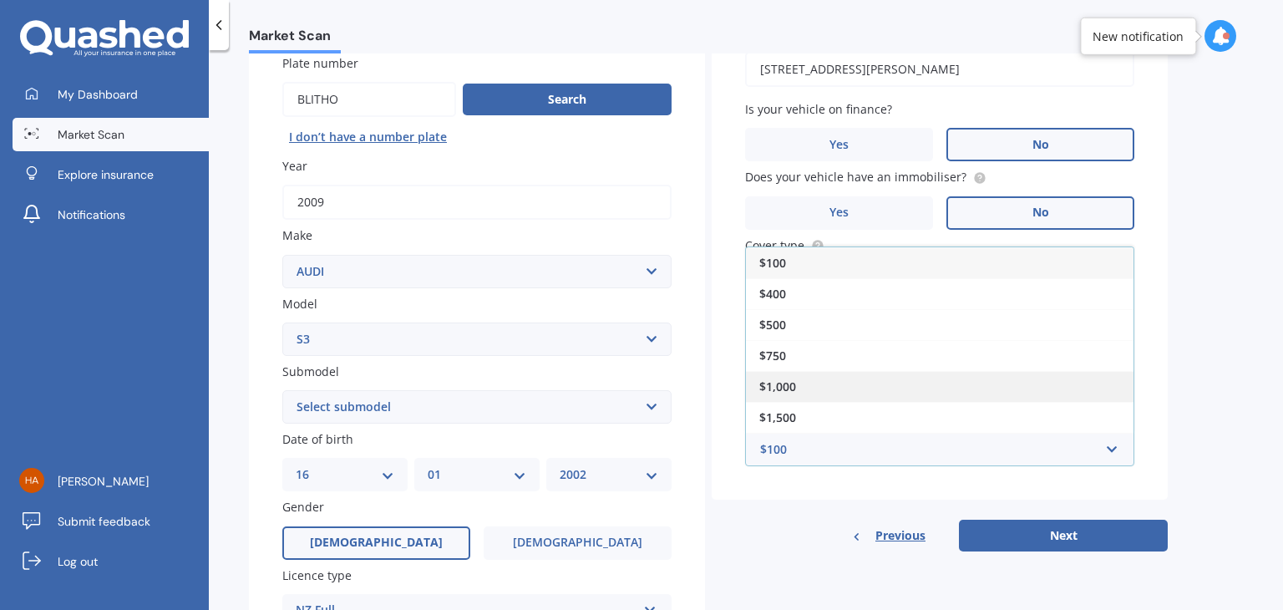
click at [843, 383] on div "$1,000" at bounding box center [940, 386] width 388 height 31
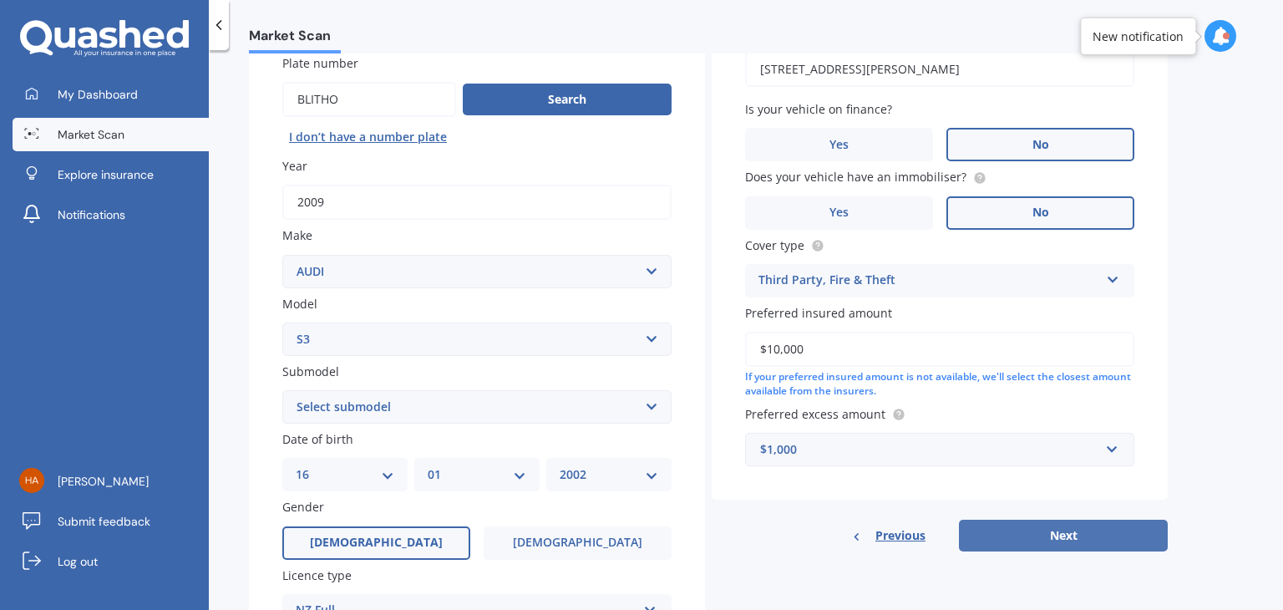
click at [1037, 535] on button "Next" at bounding box center [1063, 536] width 209 height 32
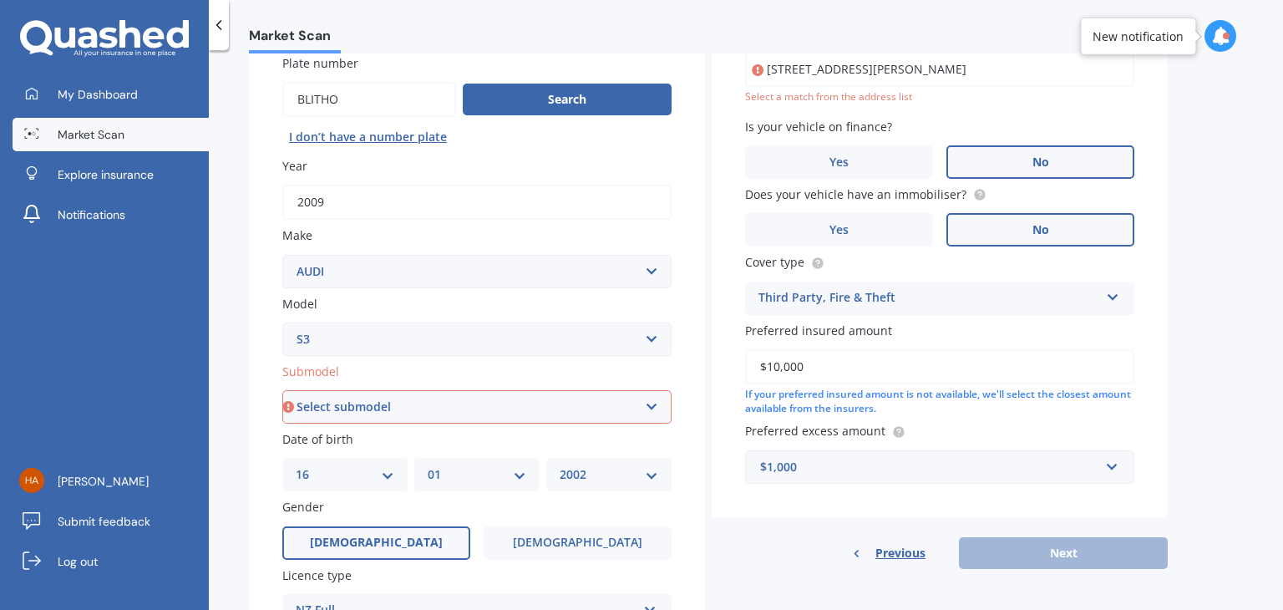
scroll to position [0, 0]
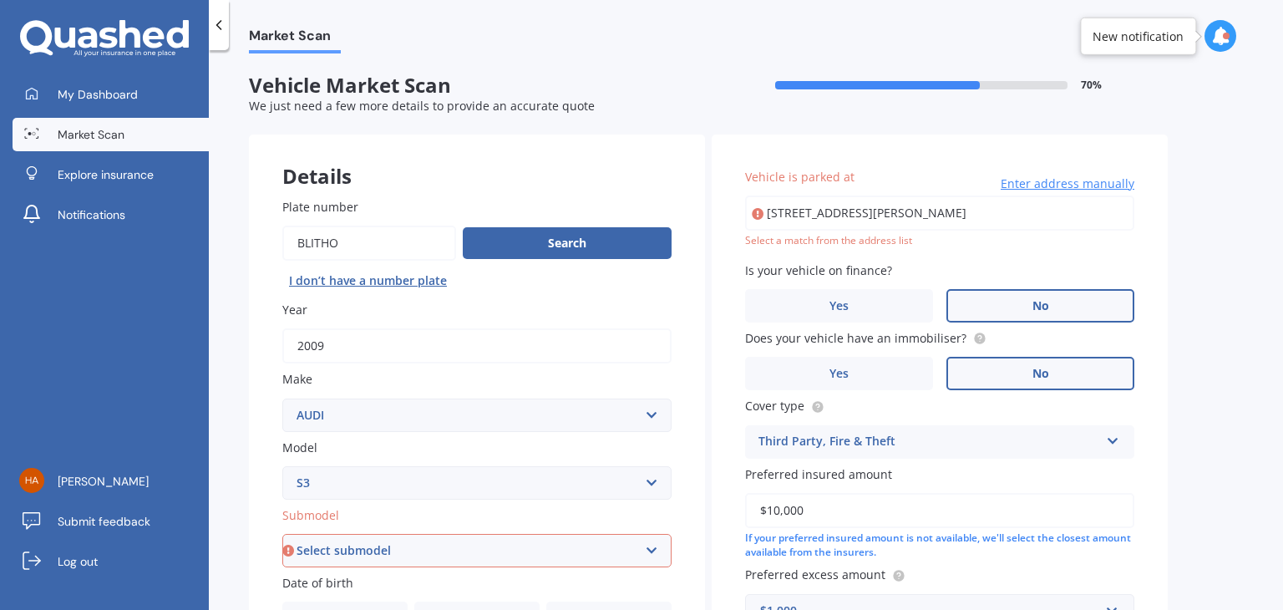
click at [431, 539] on select "Select submodel (All)" at bounding box center [476, 550] width 389 height 33
select select "(ALL)"
click at [282, 534] on select "Select submodel (All)" at bounding box center [476, 550] width 389 height 33
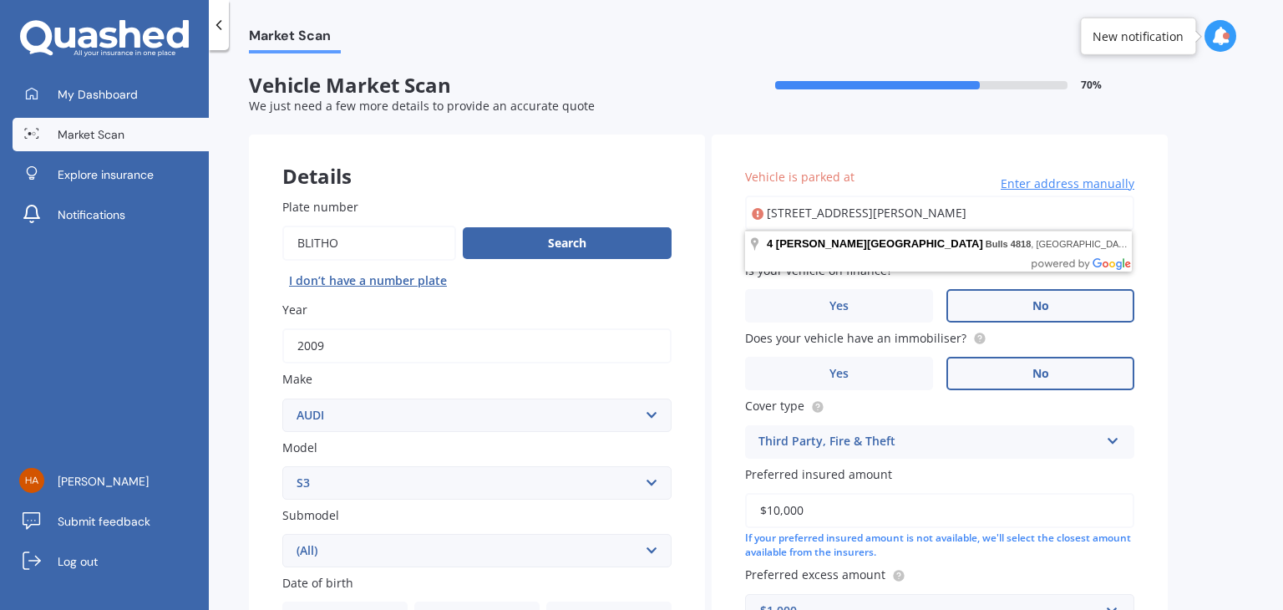
click at [927, 225] on input "[STREET_ADDRESS][PERSON_NAME]" at bounding box center [939, 212] width 389 height 35
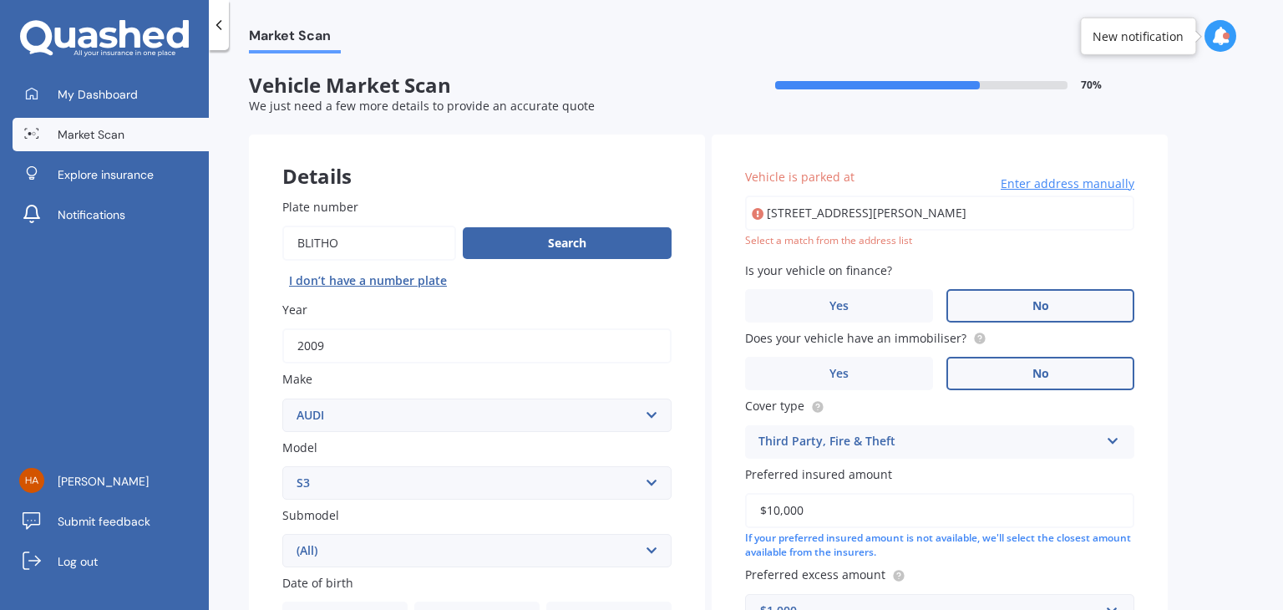
type input "[STREET_ADDRESS][PERSON_NAME]"
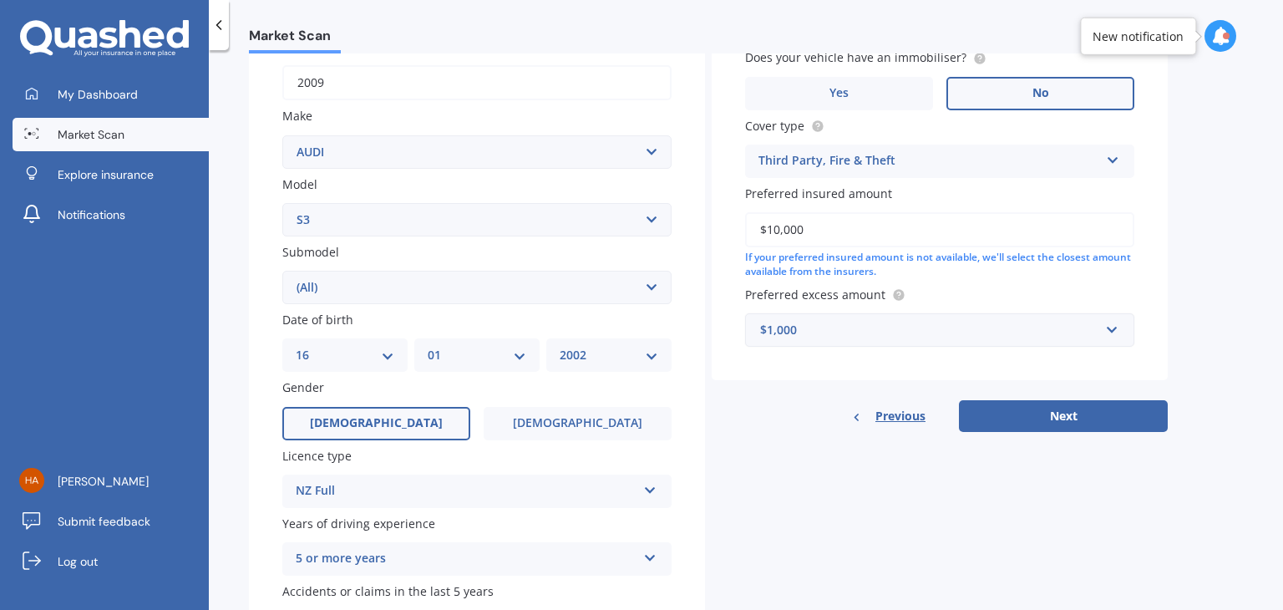
scroll to position [286, 0]
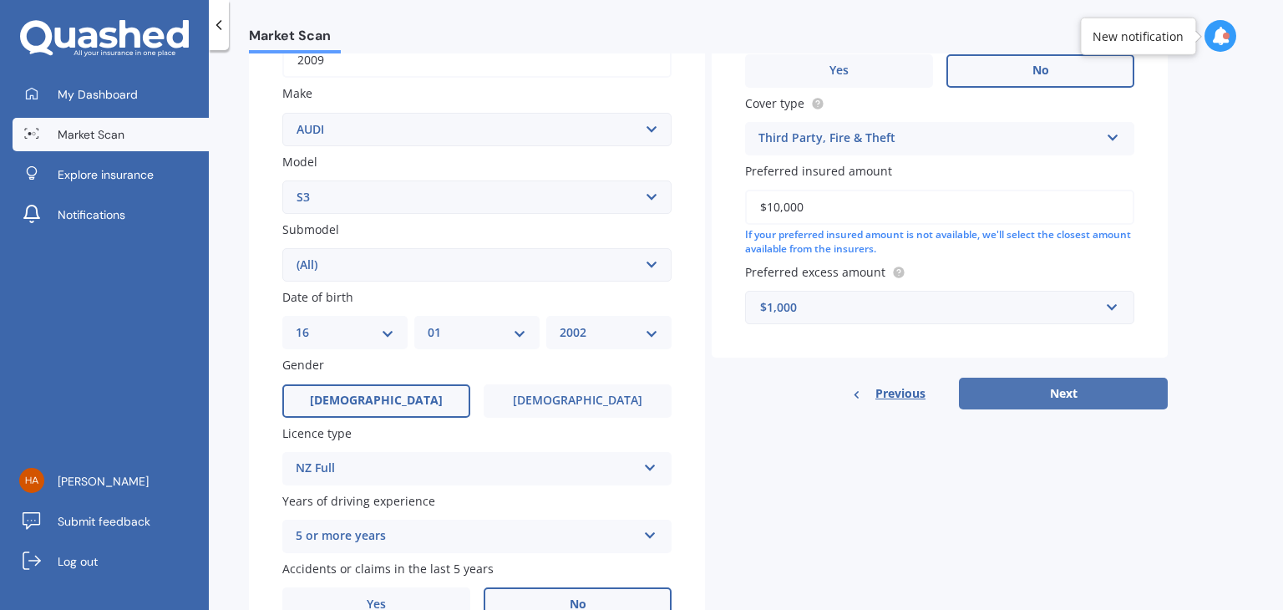
click at [1042, 392] on button "Next" at bounding box center [1063, 394] width 209 height 32
select select "16"
select select "01"
select select "2002"
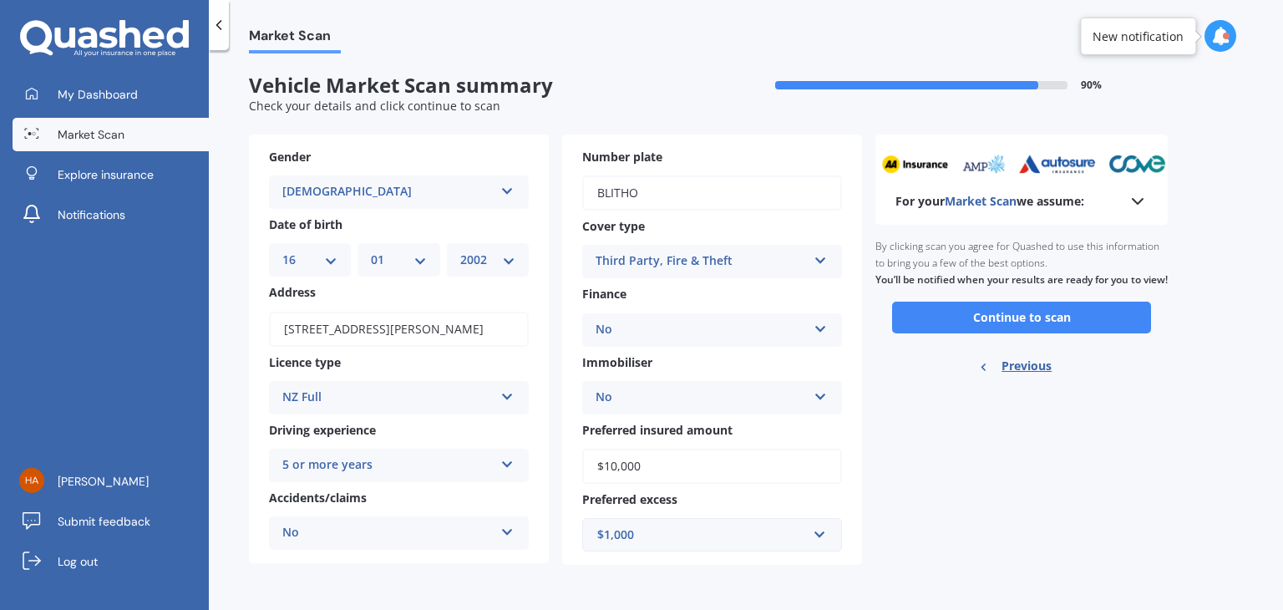
scroll to position [0, 0]
click at [1033, 333] on button "Continue to scan" at bounding box center [1021, 318] width 259 height 32
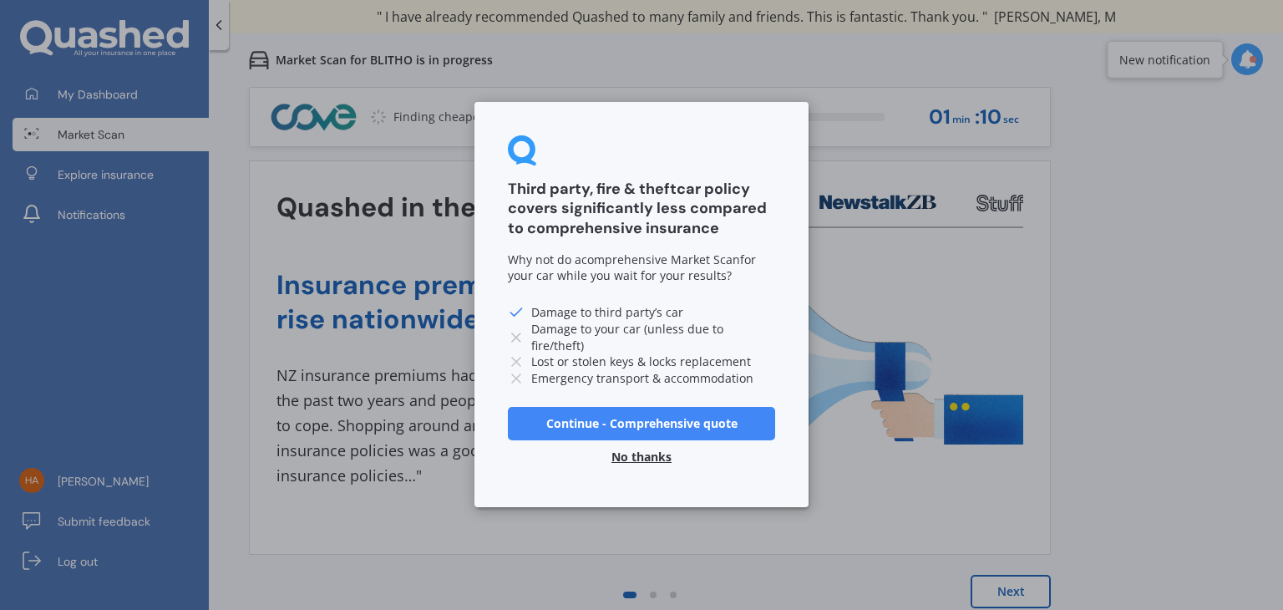
click at [624, 455] on button "No thanks" at bounding box center [641, 457] width 80 height 33
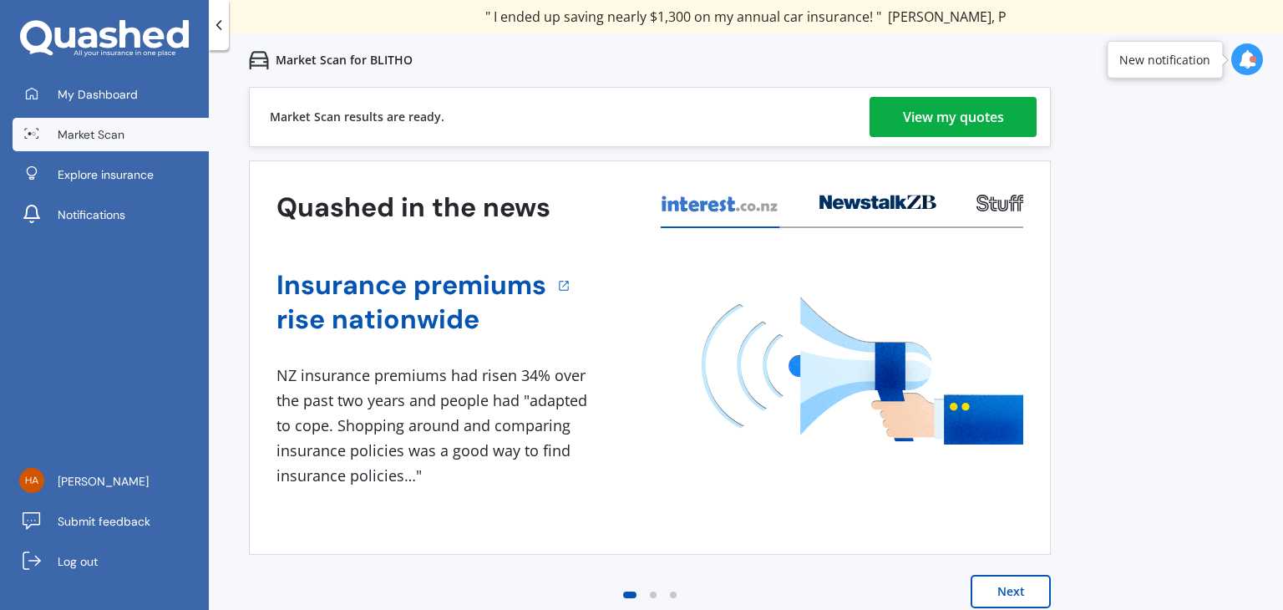
click at [937, 109] on div "View my quotes" at bounding box center [953, 117] width 101 height 40
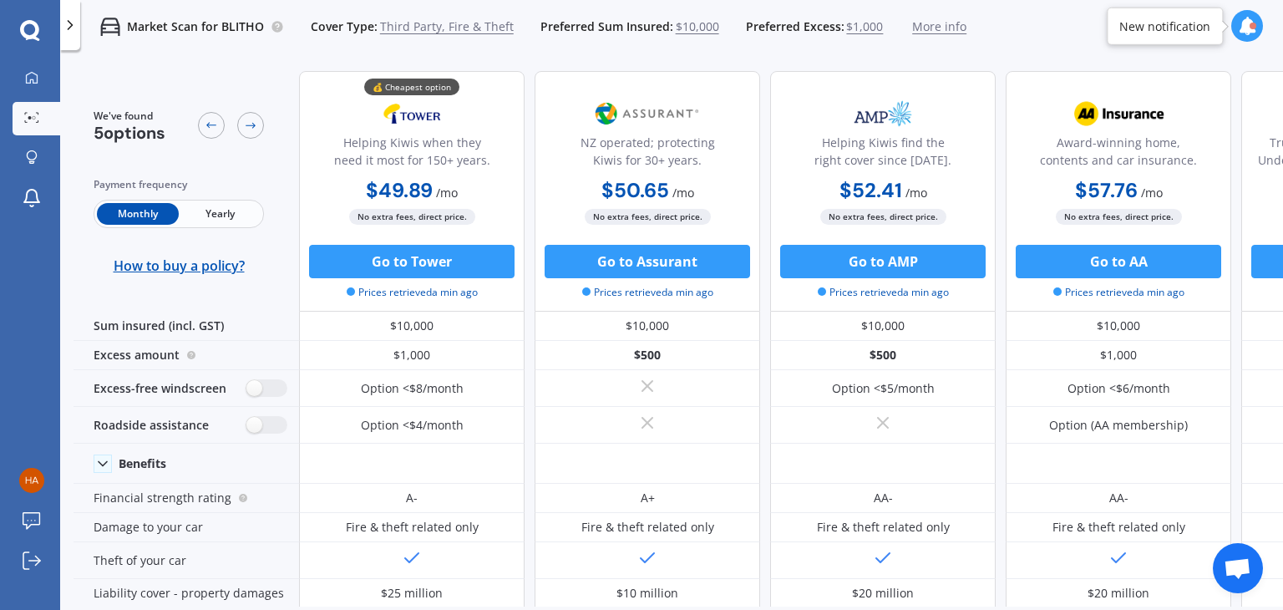
click at [926, 32] on span "More info" at bounding box center [939, 26] width 54 height 17
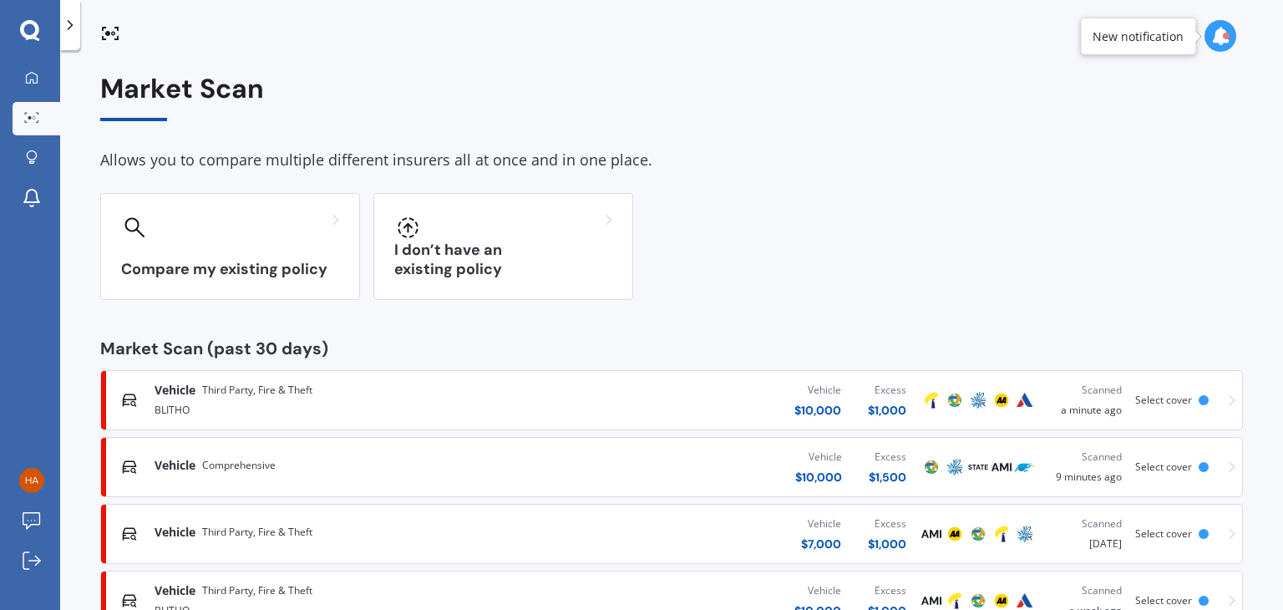
click at [166, 403] on div "BLITHO" at bounding box center [338, 408] width 366 height 20
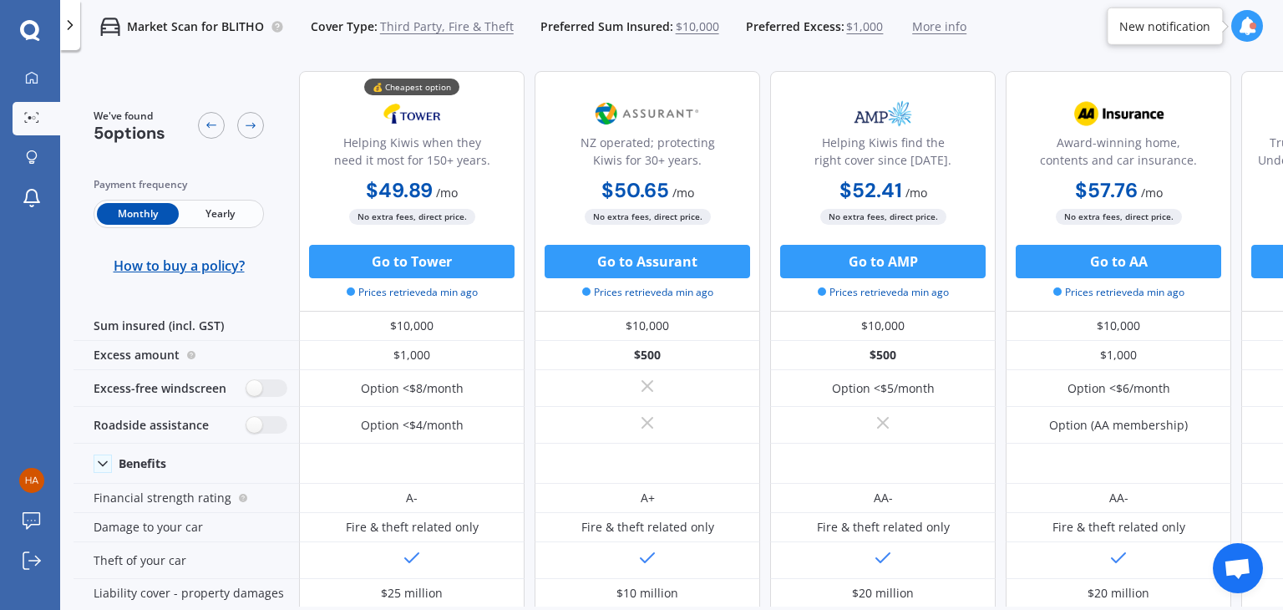
click at [936, 25] on span "More info" at bounding box center [939, 26] width 54 height 17
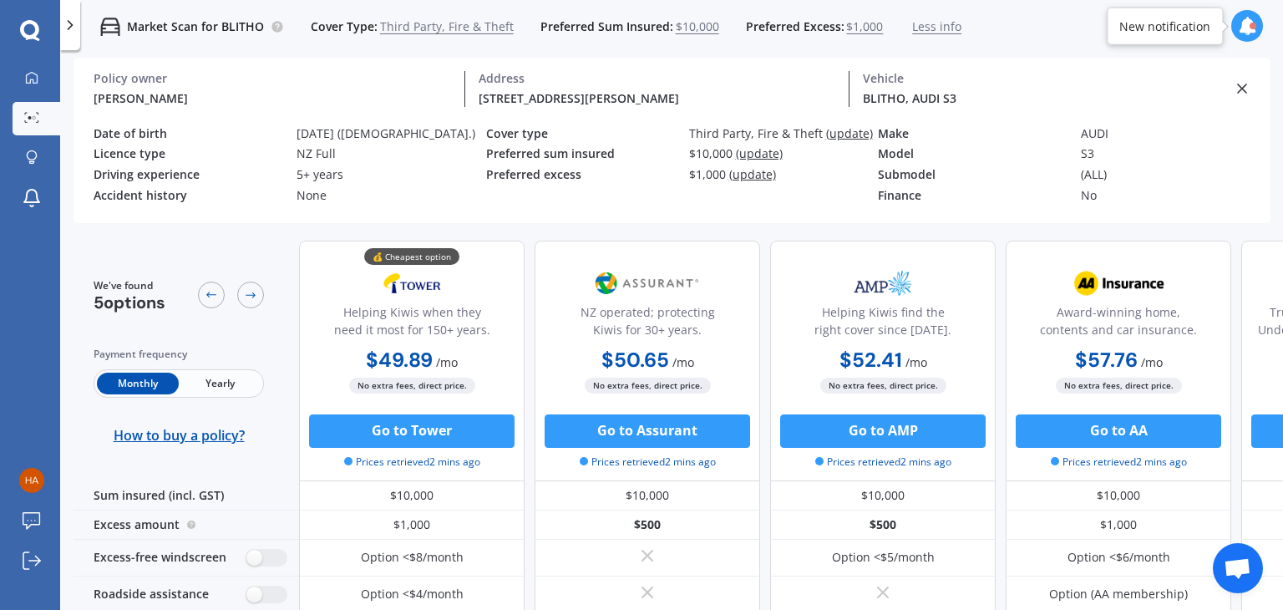
click at [320, 134] on div "[DATE] ([DEMOGRAPHIC_DATA].)" at bounding box center [392, 134] width 190 height 14
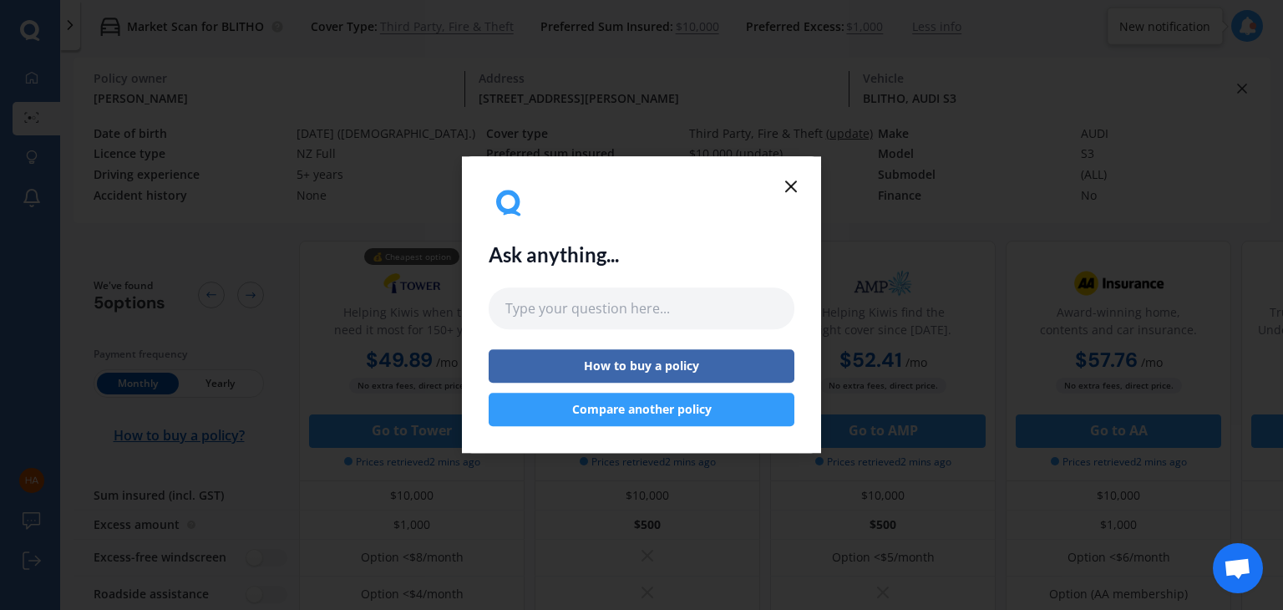
click at [789, 186] on line at bounding box center [791, 186] width 10 height 10
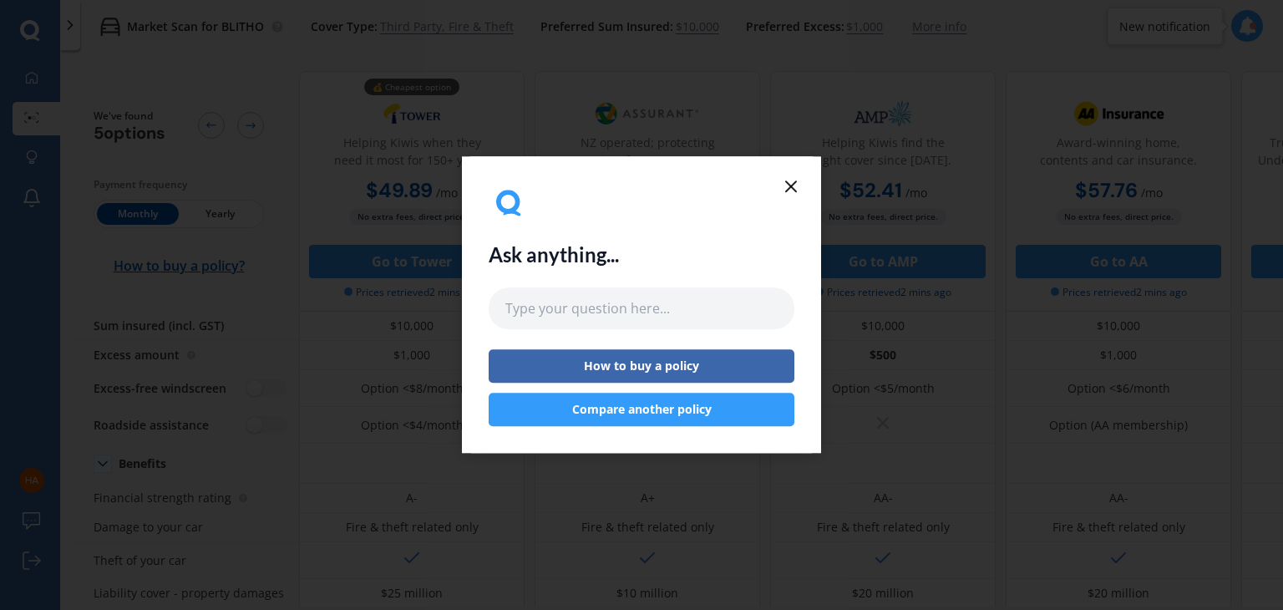
click at [799, 195] on icon at bounding box center [791, 186] width 20 height 20
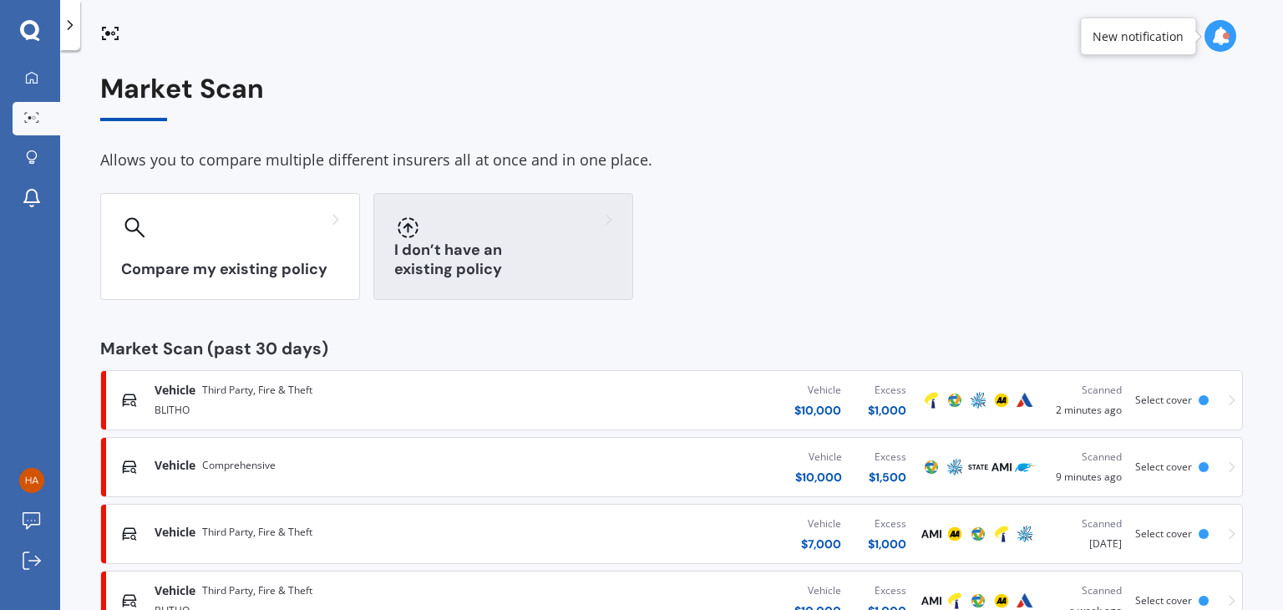
click at [521, 266] on h3 "I don’t have an existing policy" at bounding box center [503, 260] width 218 height 38
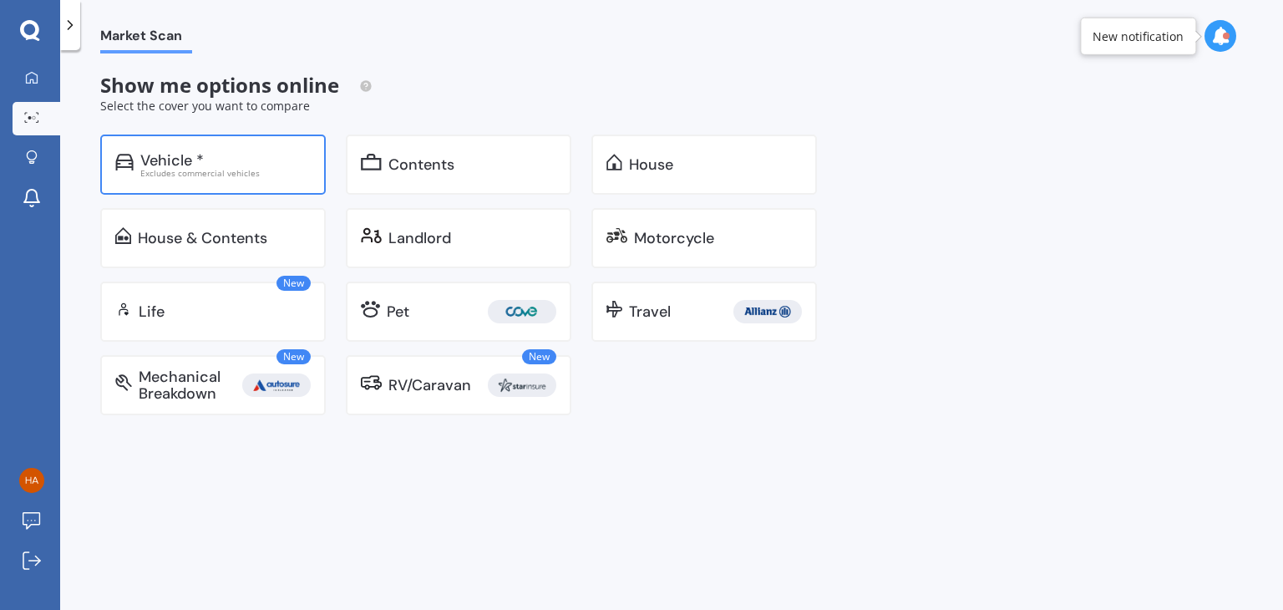
click at [250, 161] on div "Vehicle *" at bounding box center [225, 160] width 170 height 17
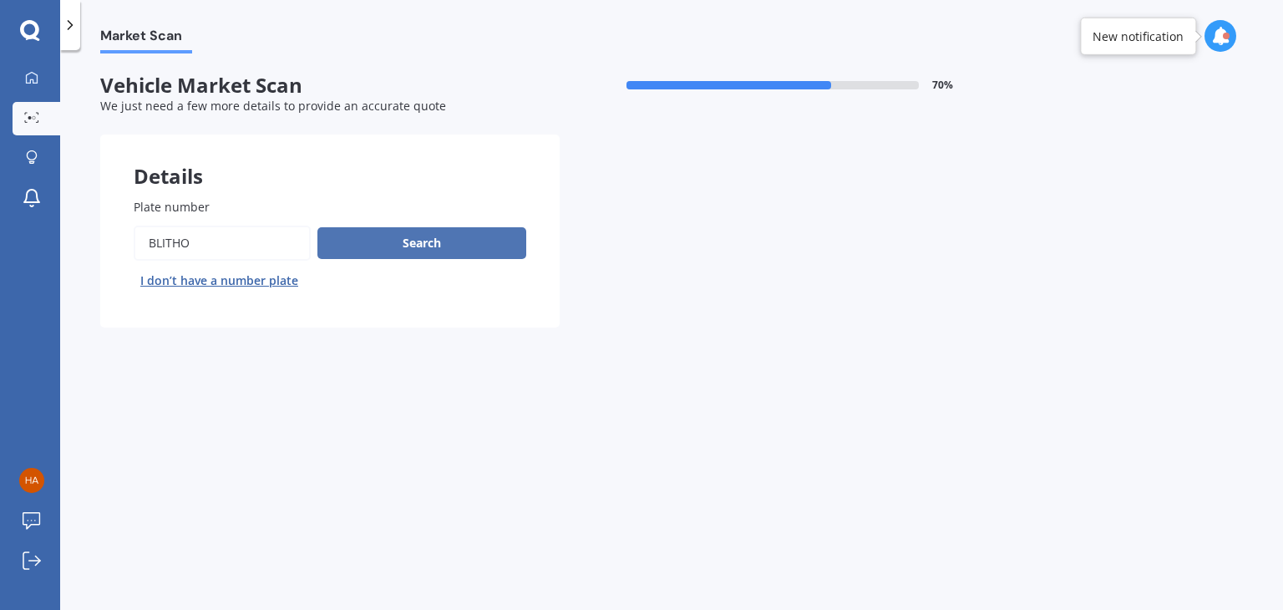
click at [397, 251] on button "Search" at bounding box center [421, 243] width 209 height 32
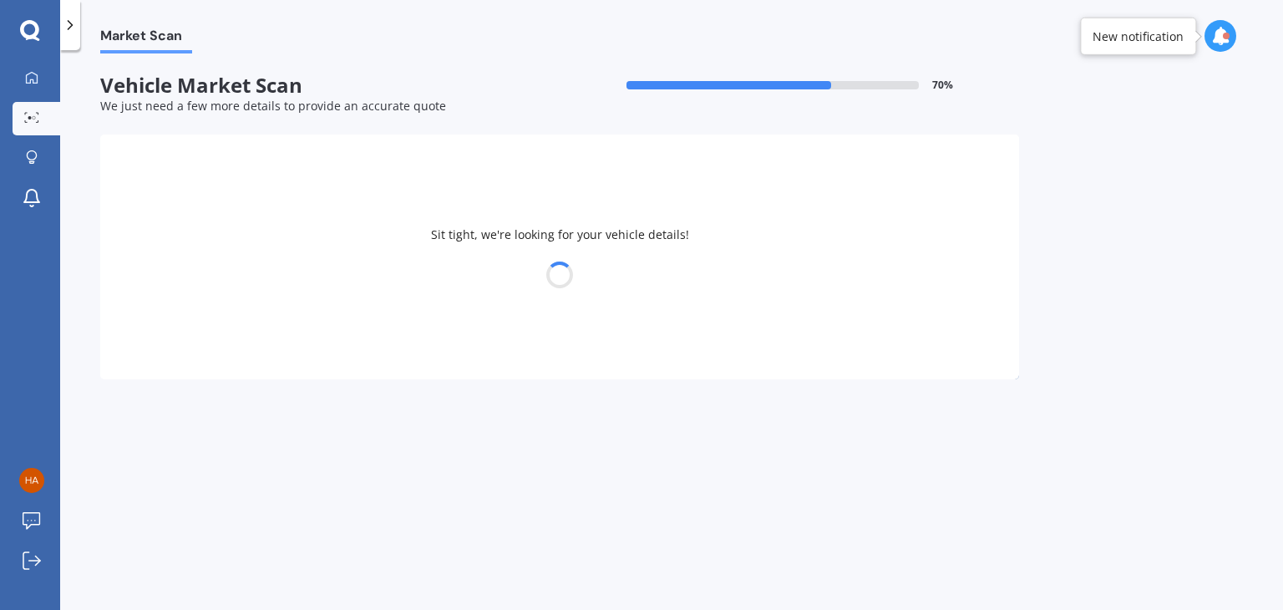
select select "AUDI"
select select "S3"
select select "16"
select select "01"
select select "2002"
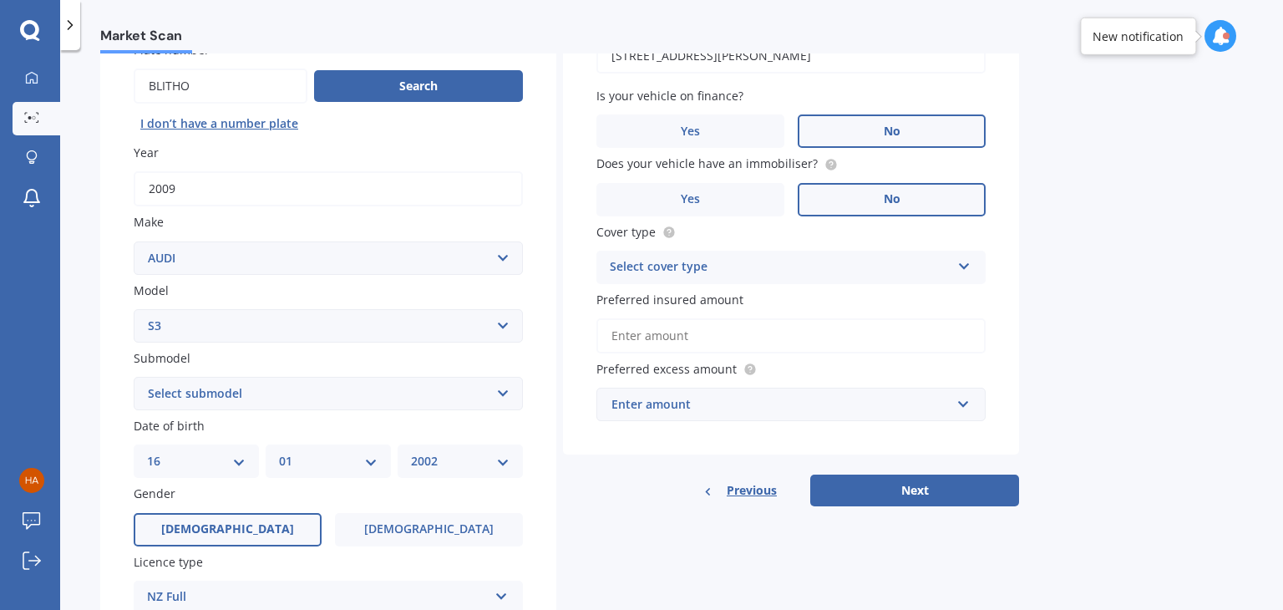
scroll to position [220, 0]
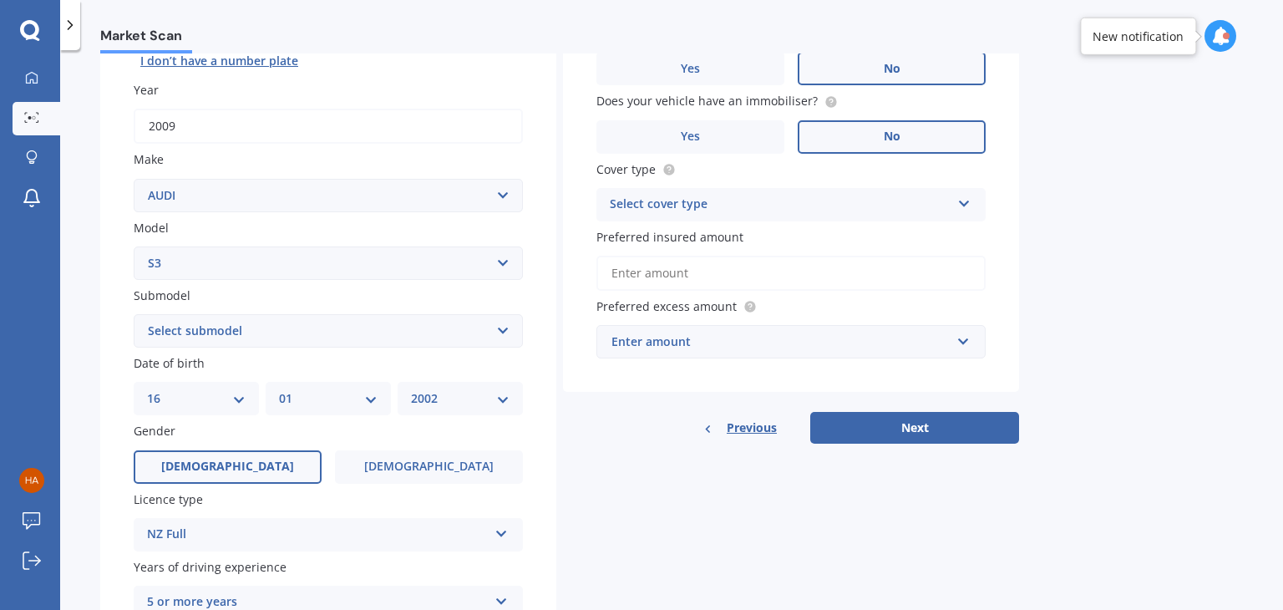
click at [249, 337] on select "Select submodel (All)" at bounding box center [328, 330] width 389 height 33
select select "(ALL)"
click at [134, 314] on select "Select submodel (All)" at bounding box center [328, 330] width 389 height 33
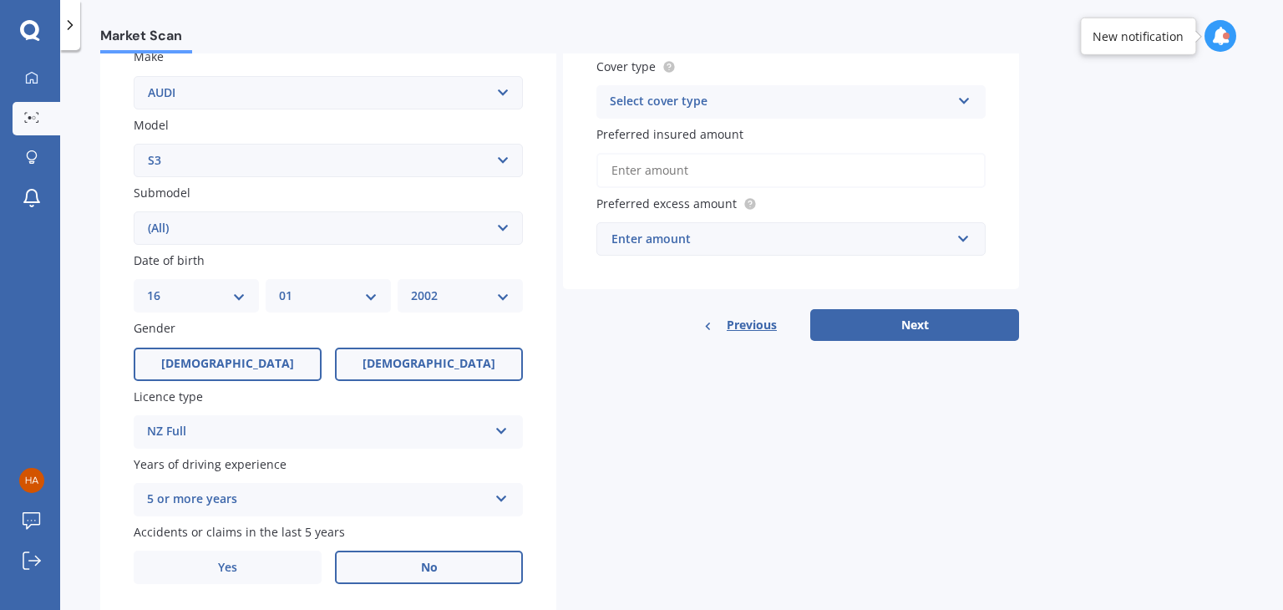
scroll to position [327, 0]
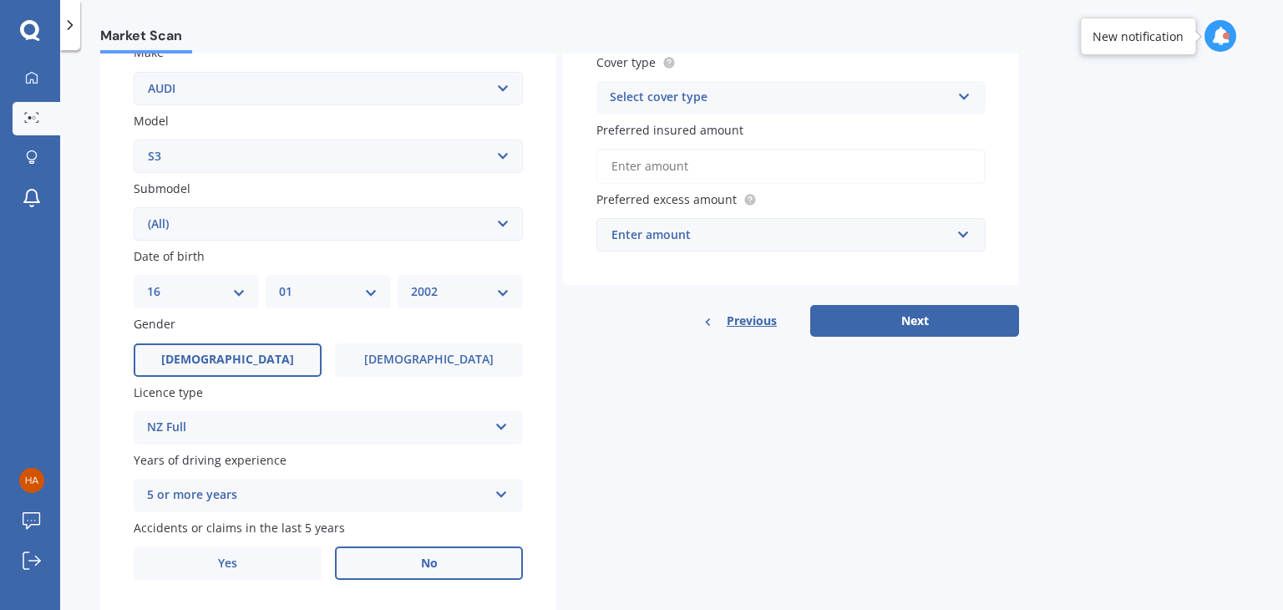
click at [442, 293] on select "YYYY 2025 2024 2023 2022 2021 2020 2019 2018 2017 2016 2015 2014 2013 2012 2011…" at bounding box center [460, 291] width 99 height 18
click at [411, 282] on select "YYYY 2025 2024 2023 2022 2021 2020 2019 2018 2017 2016 2015 2014 2013 2012 2011…" at bounding box center [460, 291] width 99 height 18
click at [611, 357] on div "Details Plate number Search I don’t have a number plate Year [DATE] Make Select…" at bounding box center [559, 211] width 919 height 806
click at [464, 282] on select "YYYY 2025 2024 2023 2022 2021 2020 2019 2018 2017 2016 2015 2014 2013 2012 2011…" at bounding box center [460, 291] width 99 height 18
select select "1999"
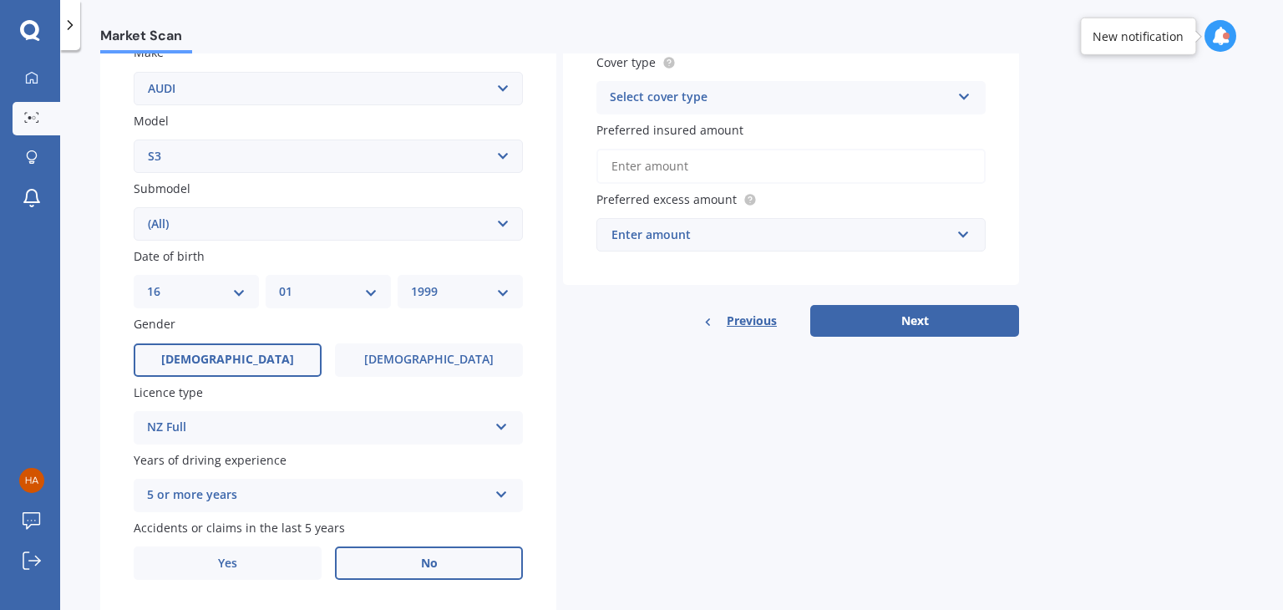
click at [411, 282] on select "YYYY 2025 2024 2023 2022 2021 2020 2019 2018 2017 2016 2015 2014 2013 2012 2011…" at bounding box center [460, 291] width 99 height 18
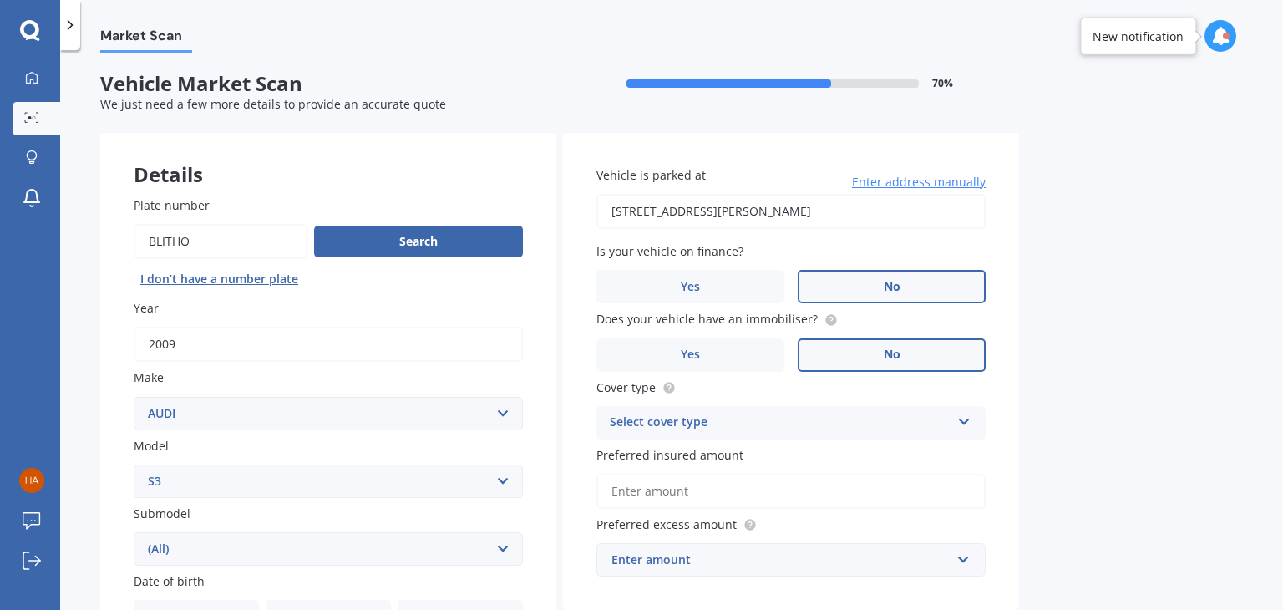
scroll to position [0, 0]
click at [775, 216] on input "[STREET_ADDRESS][PERSON_NAME]" at bounding box center [790, 212] width 389 height 35
type input "[STREET_ADDRESS][PERSON_NAME]"
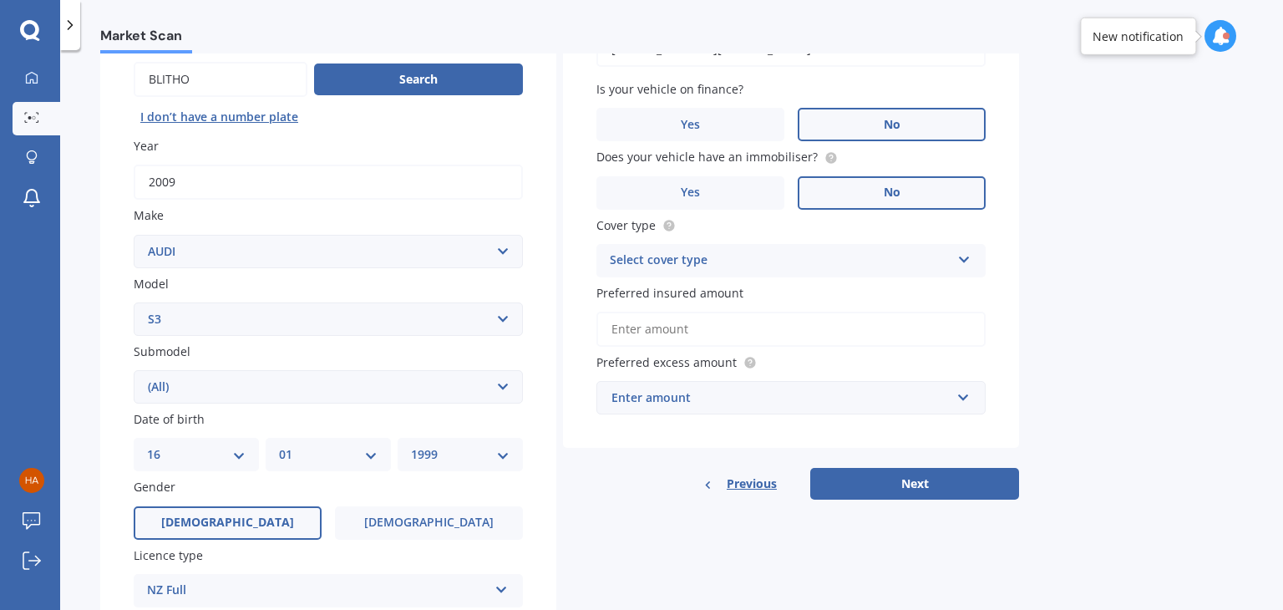
scroll to position [167, 0]
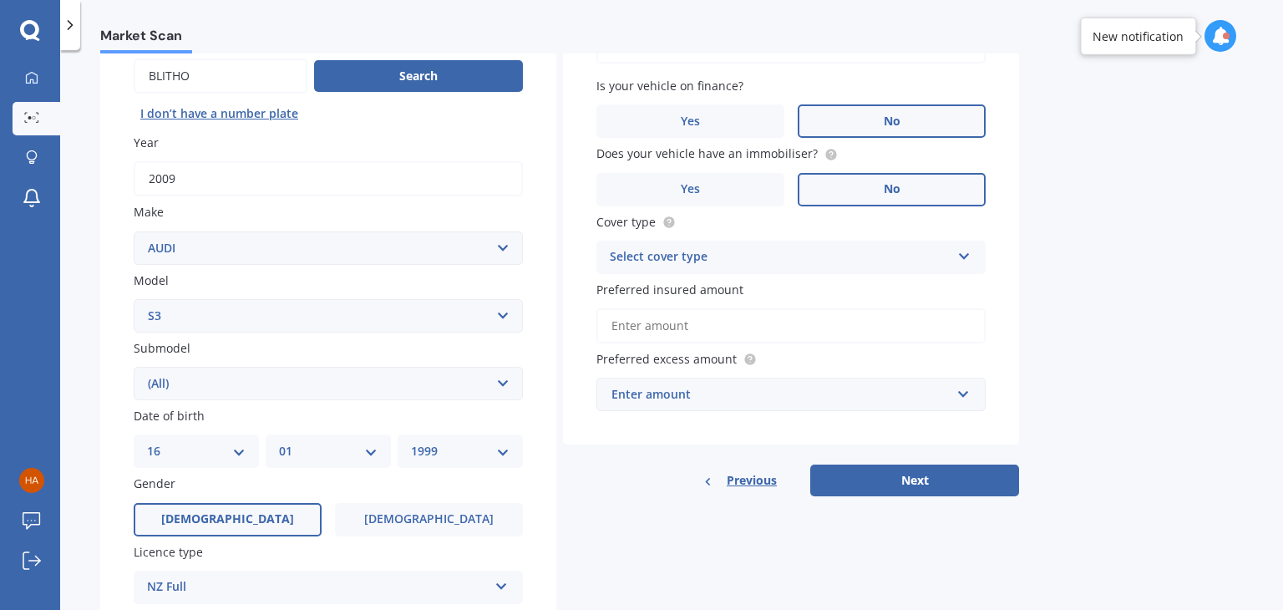
click at [713, 247] on div "Select cover type" at bounding box center [780, 257] width 341 height 20
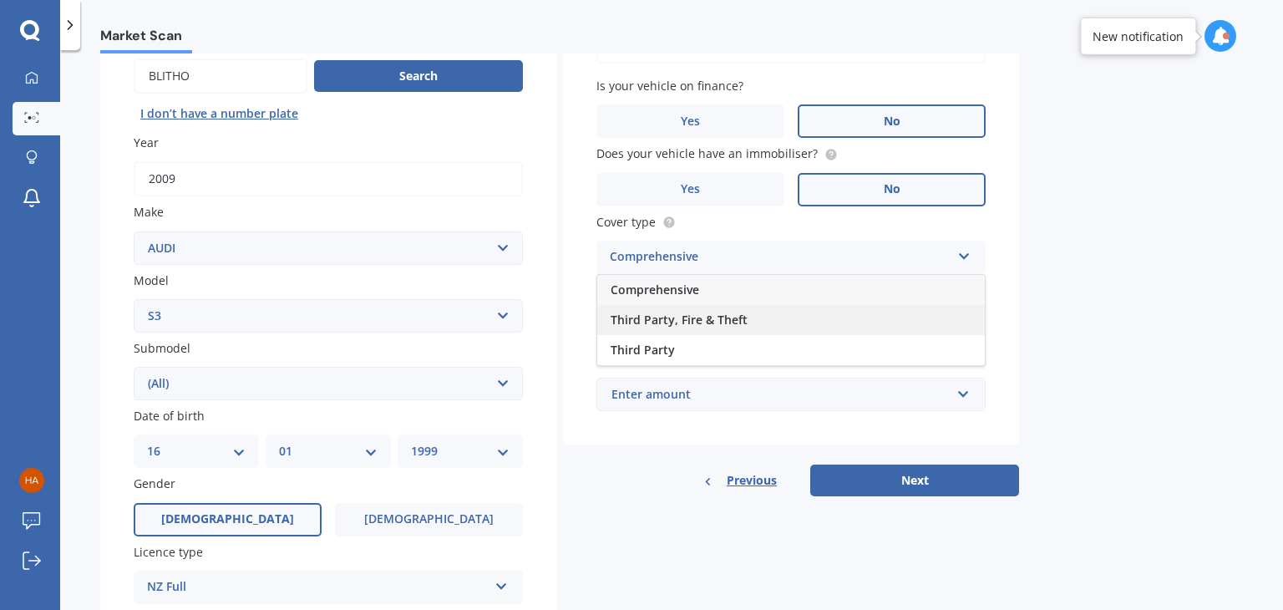
click at [708, 319] on span "Third Party, Fire & Theft" at bounding box center [679, 320] width 137 height 16
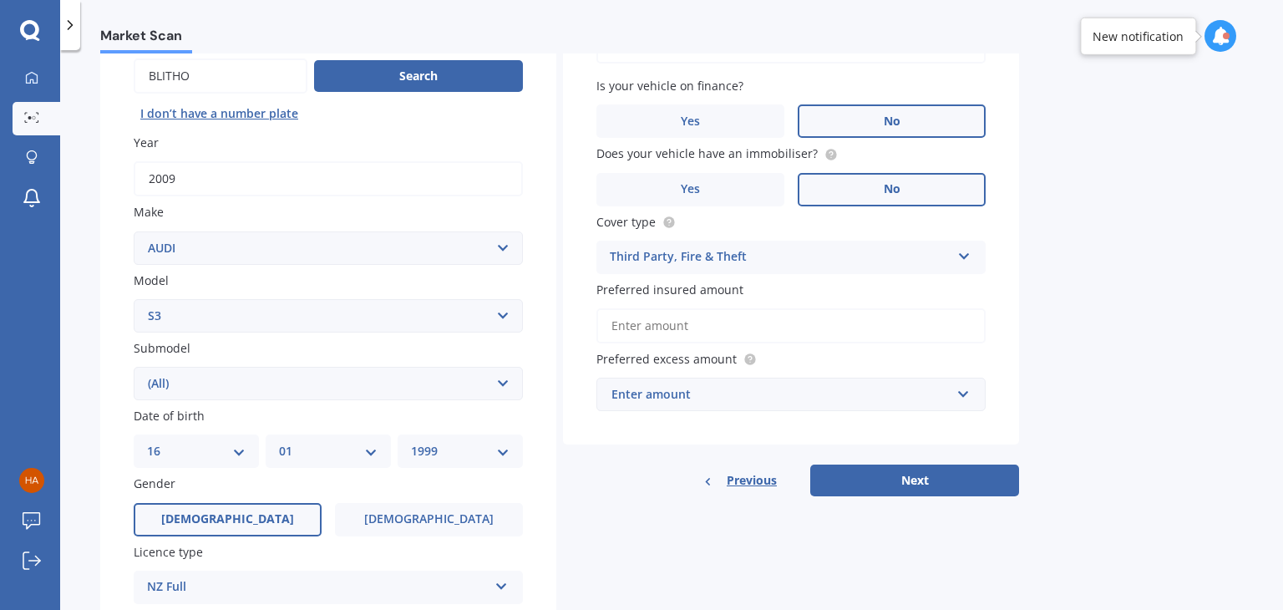
click at [666, 323] on input "Preferred insured amount" at bounding box center [790, 325] width 389 height 35
type input "$10,000"
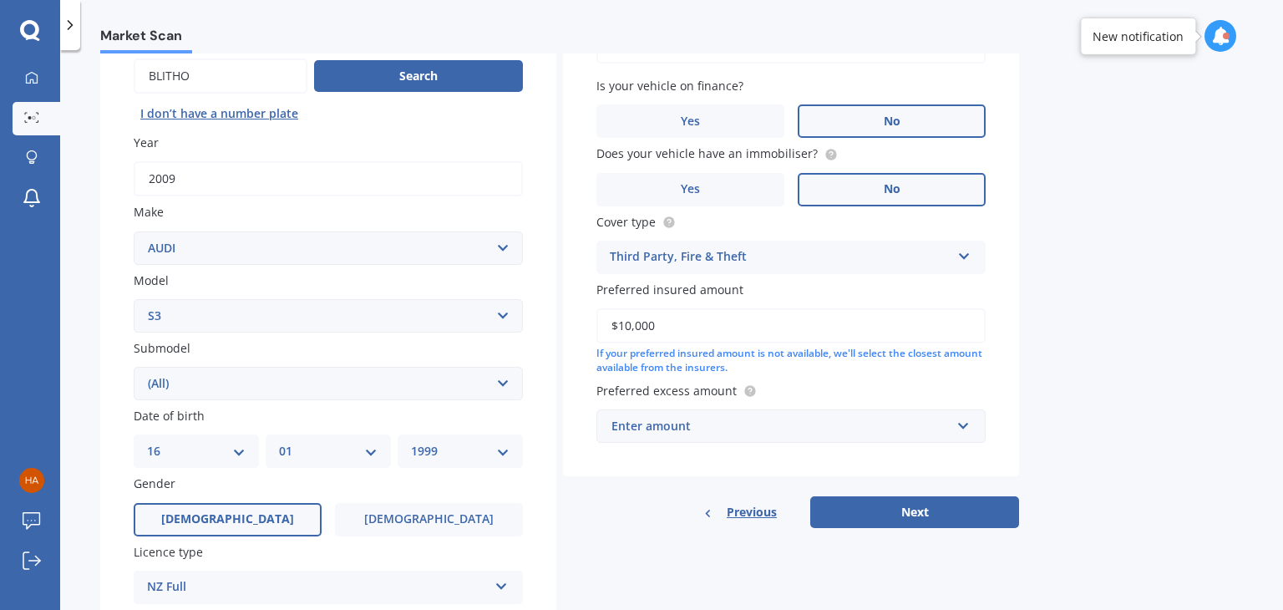
click at [699, 396] on span "Preferred excess amount" at bounding box center [666, 391] width 140 height 16
click at [695, 419] on div "Enter amount" at bounding box center [780, 426] width 339 height 18
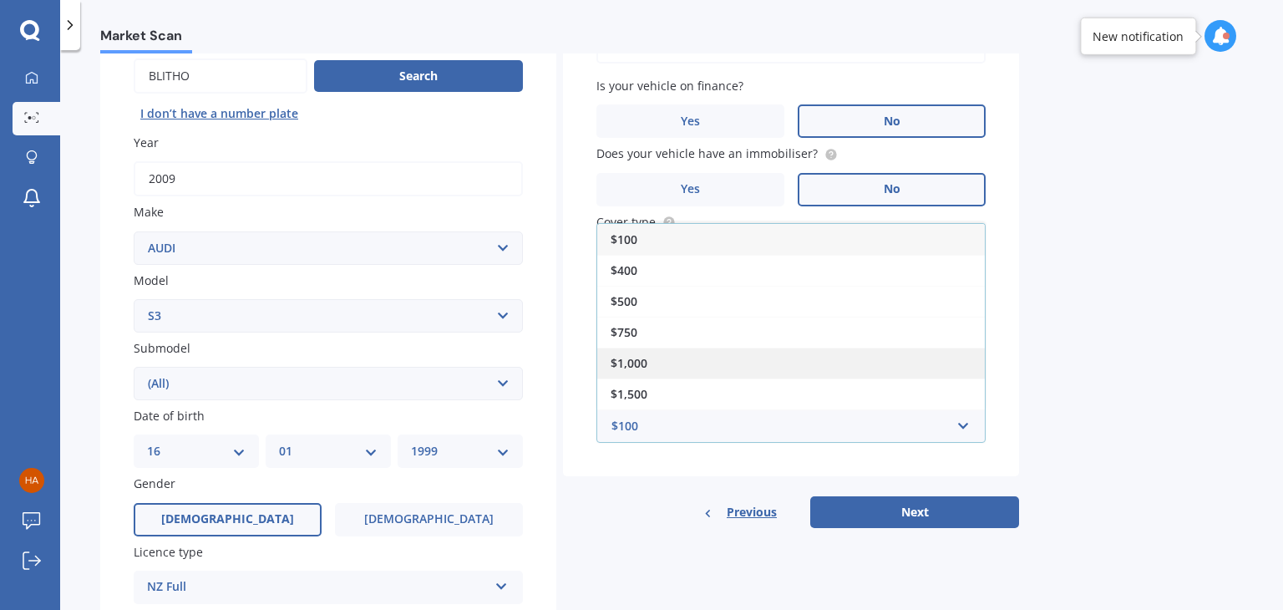
click at [678, 359] on div "$1,000" at bounding box center [791, 363] width 388 height 31
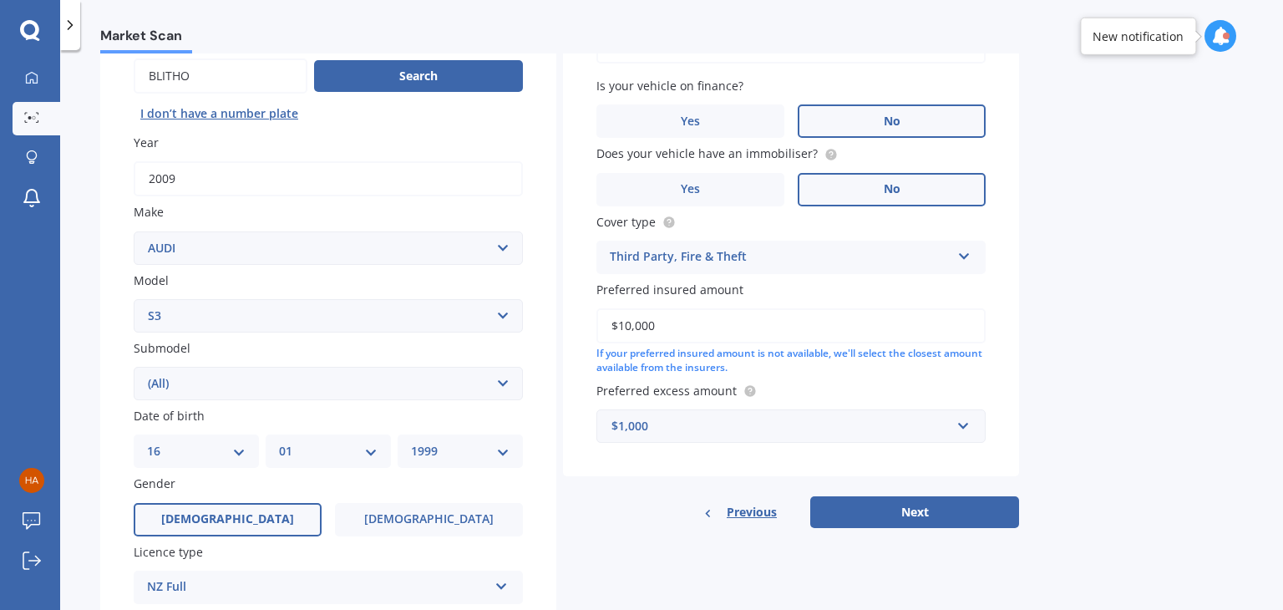
click at [634, 496] on div "Previous Next" at bounding box center [791, 512] width 456 height 32
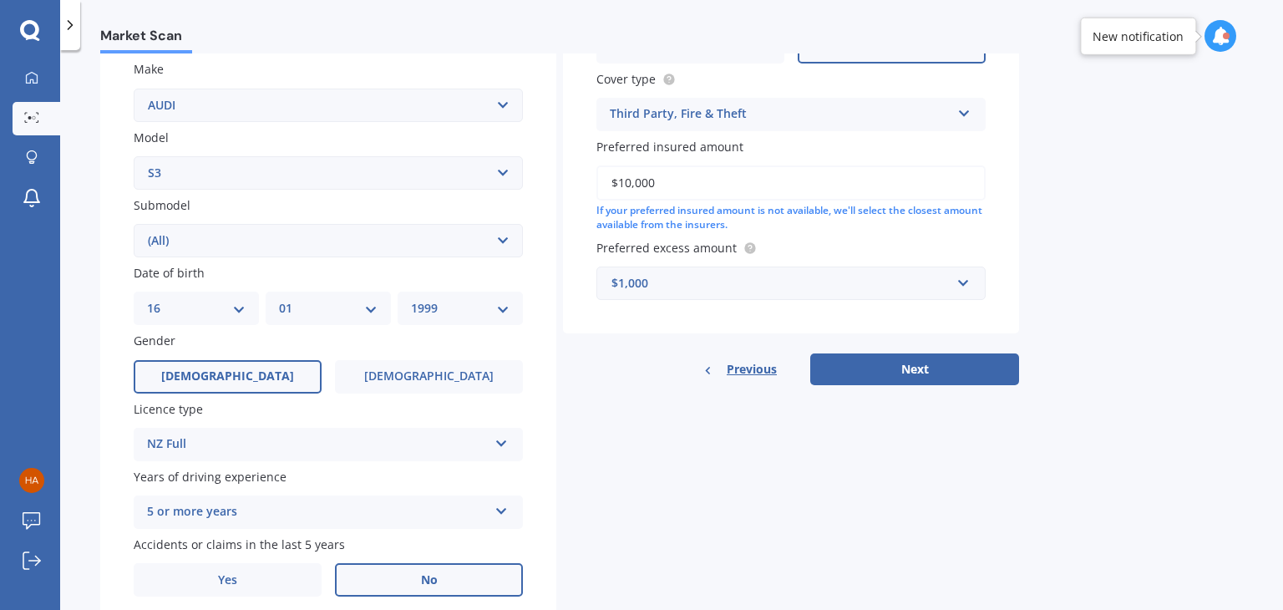
scroll to position [374, 0]
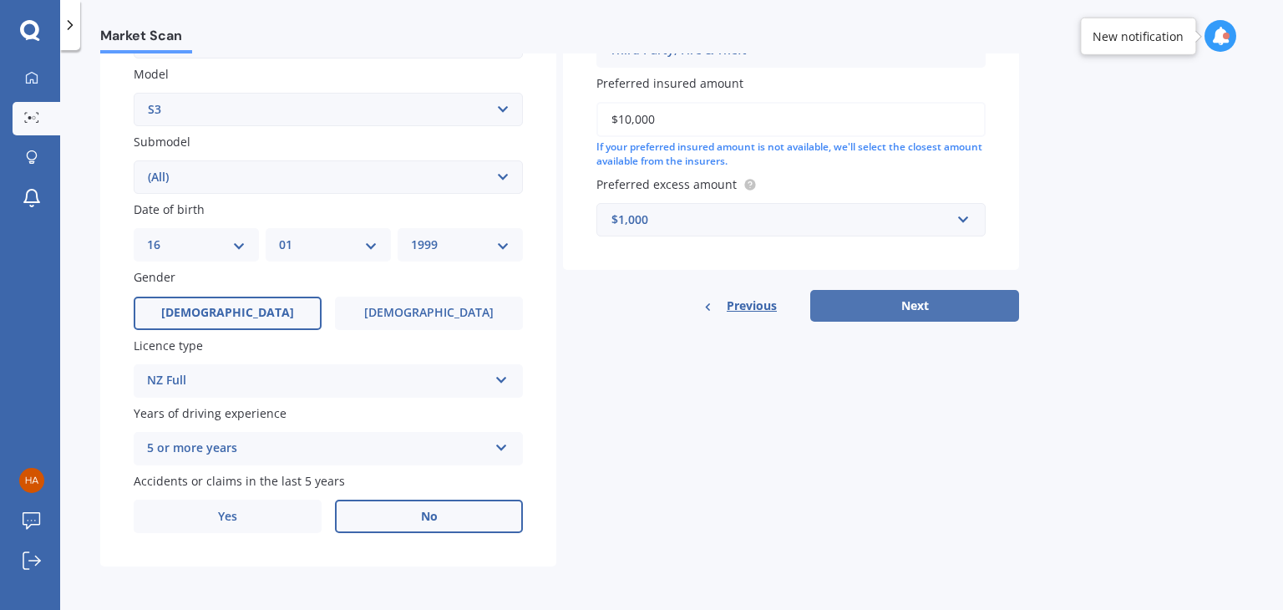
click at [886, 318] on button "Next" at bounding box center [914, 306] width 209 height 32
select select "16"
select select "01"
select select "1999"
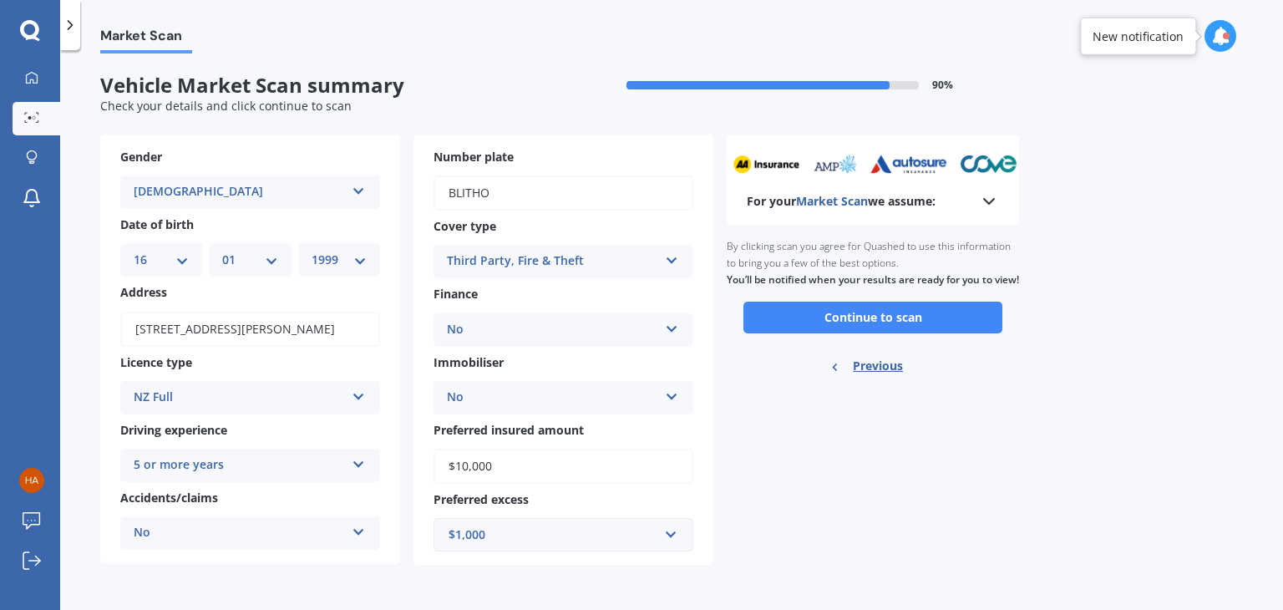
scroll to position [0, 0]
click at [873, 333] on button "Continue to scan" at bounding box center [872, 318] width 259 height 32
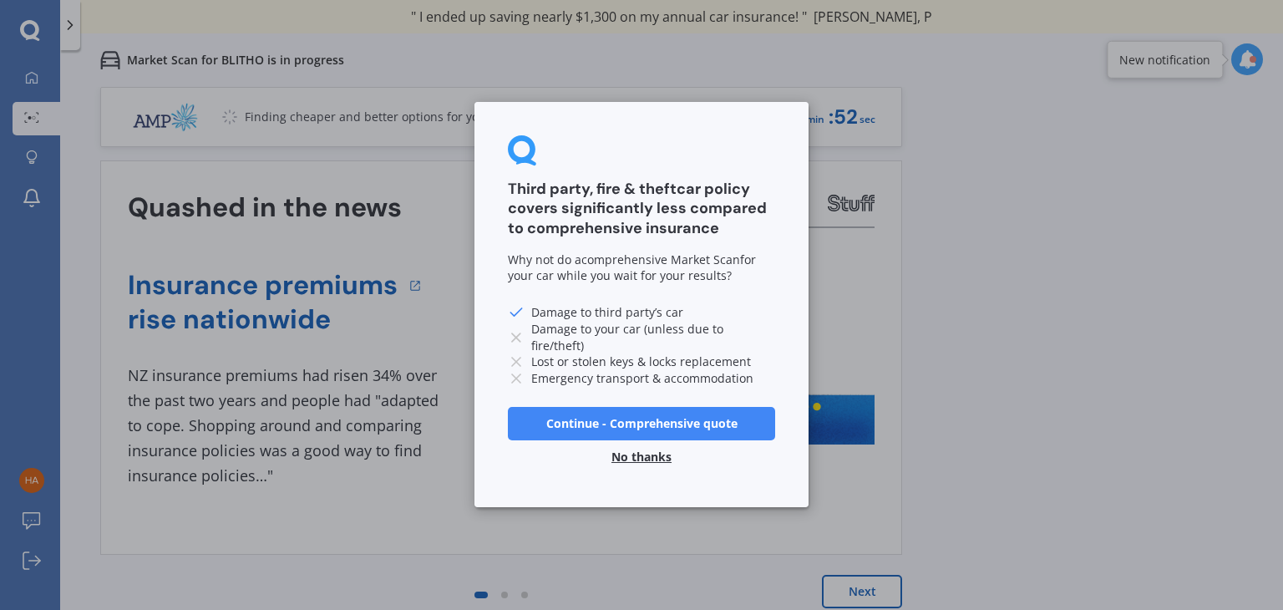
click at [629, 463] on button "No thanks" at bounding box center [641, 457] width 80 height 33
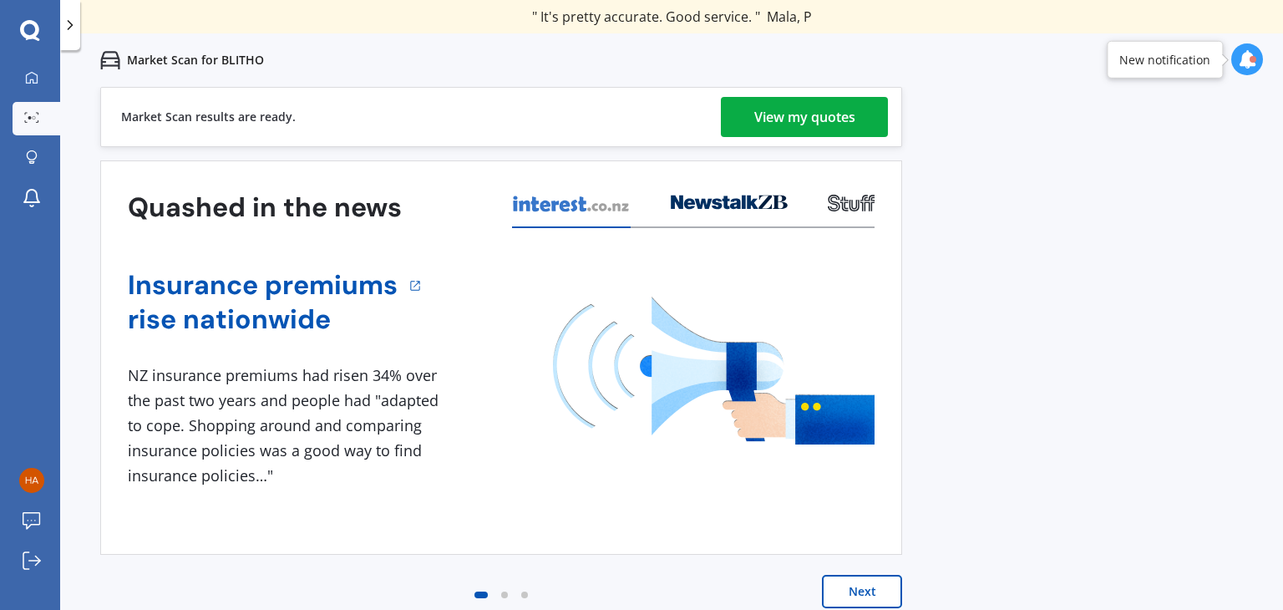
click at [812, 120] on div "View my quotes" at bounding box center [804, 117] width 101 height 40
